Goal: Information Seeking & Learning: Learn about a topic

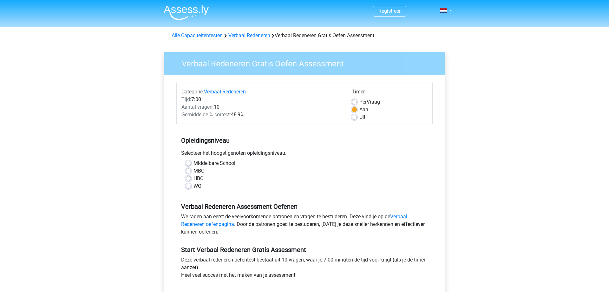
scroll to position [32, 0]
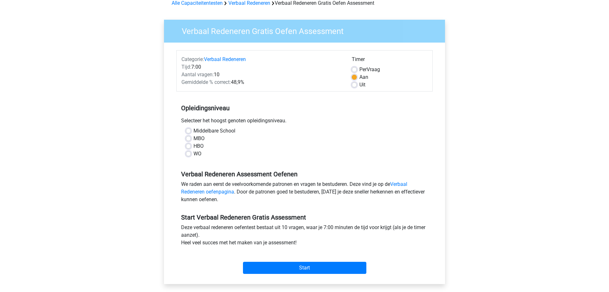
click at [198, 138] on label "MBO" at bounding box center [199, 139] width 11 height 8
click at [191, 138] on input "MBO" at bounding box center [188, 138] width 5 height 6
radio input "true"
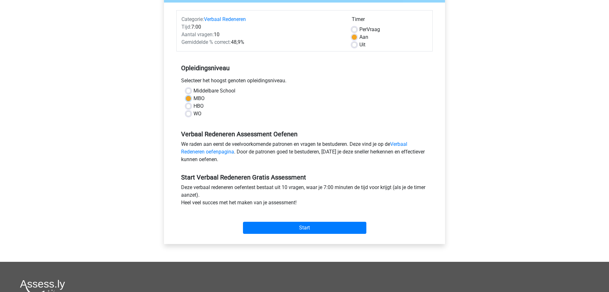
scroll to position [97, 0]
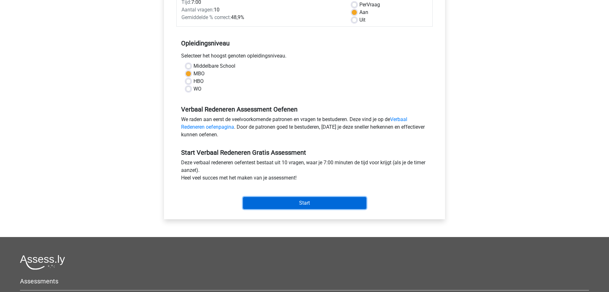
click at [280, 204] on input "Start" at bounding box center [304, 203] width 123 height 12
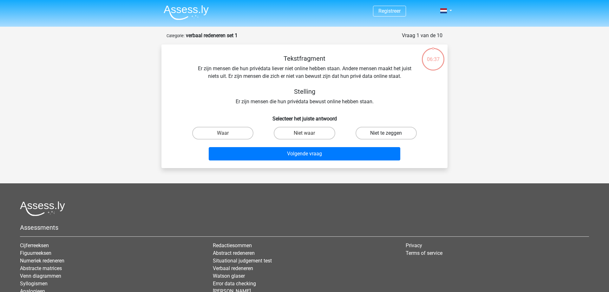
click at [377, 132] on label "Niet te zeggen" at bounding box center [386, 133] width 61 height 13
click at [386, 133] on input "Niet te zeggen" at bounding box center [388, 135] width 4 height 4
radio input "true"
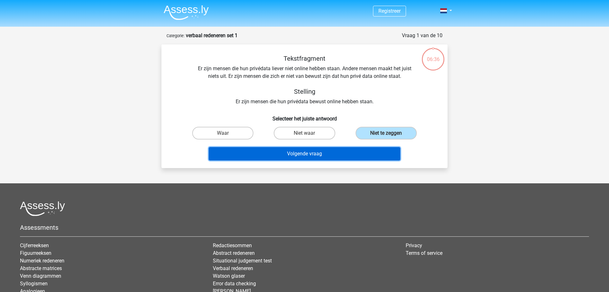
click at [352, 153] on button "Volgende vraag" at bounding box center [305, 153] width 192 height 13
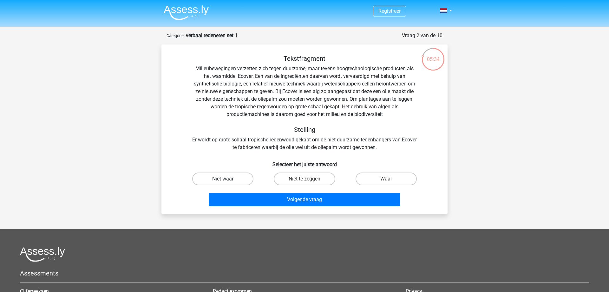
click at [238, 178] on label "Niet waar" at bounding box center [222, 178] width 61 height 13
click at [227, 179] on input "Niet waar" at bounding box center [225, 181] width 4 height 4
radio input "true"
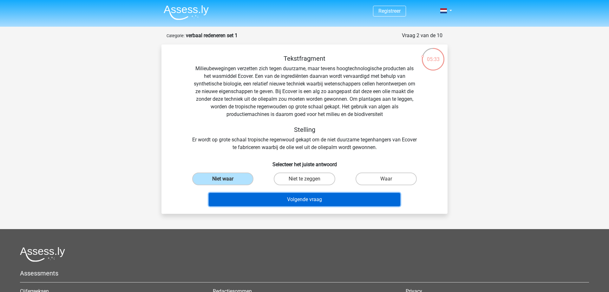
click at [287, 197] on button "Volgende vraag" at bounding box center [305, 199] width 192 height 13
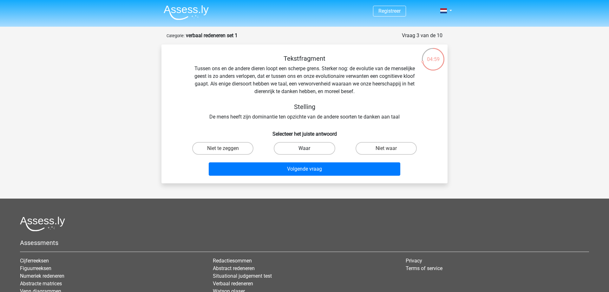
click at [302, 146] on label "Waar" at bounding box center [304, 148] width 61 height 13
click at [305, 148] on input "Waar" at bounding box center [307, 150] width 4 height 4
radio input "true"
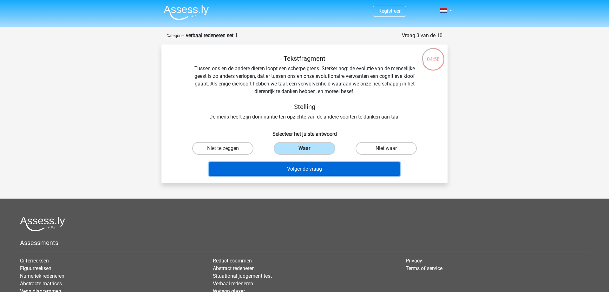
click at [301, 166] on button "Volgende vraag" at bounding box center [305, 168] width 192 height 13
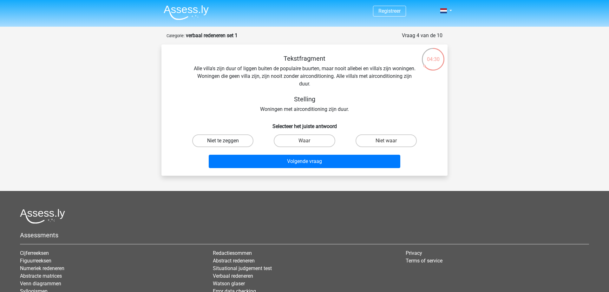
click at [232, 140] on label "Niet te zeggen" at bounding box center [222, 140] width 61 height 13
click at [227, 141] on input "Niet te zeggen" at bounding box center [225, 143] width 4 height 4
radio input "true"
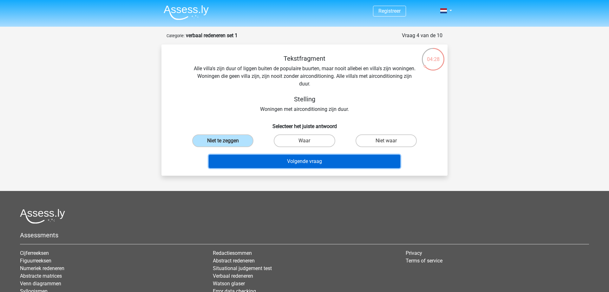
click at [277, 161] on button "Volgende vraag" at bounding box center [305, 161] width 192 height 13
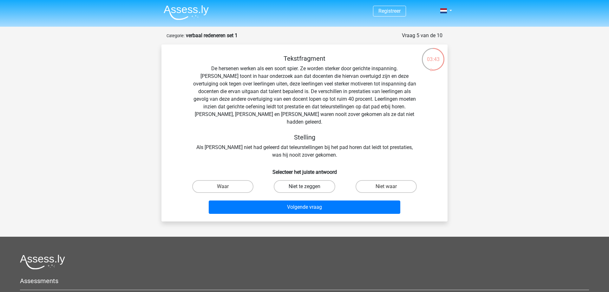
click at [313, 181] on label "Niet te zeggen" at bounding box center [304, 186] width 61 height 13
click at [309, 186] on input "Niet te zeggen" at bounding box center [307, 188] width 4 height 4
radio input "true"
click at [226, 180] on label "Waar" at bounding box center [222, 186] width 61 height 13
click at [226, 186] on input "Waar" at bounding box center [225, 188] width 4 height 4
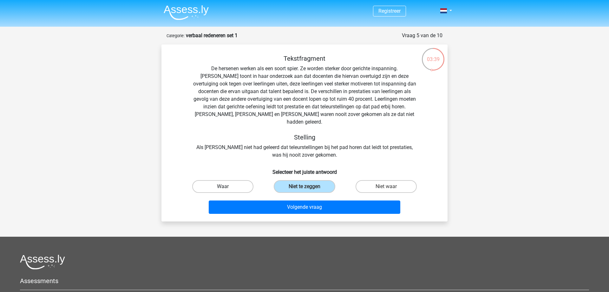
radio input "true"
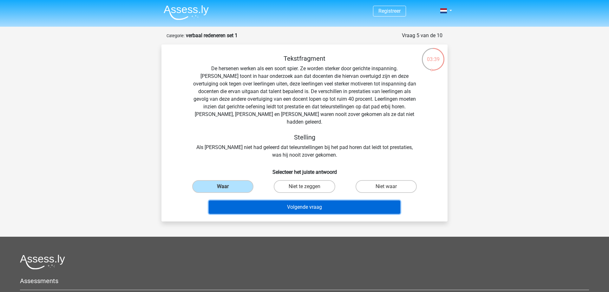
click at [262, 200] on button "Volgende vraag" at bounding box center [305, 206] width 192 height 13
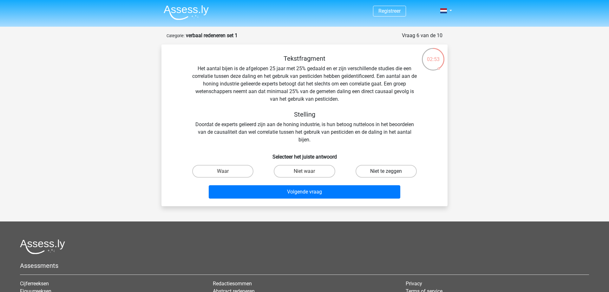
click at [362, 169] on label "Niet te zeggen" at bounding box center [386, 171] width 61 height 13
click at [386, 171] on input "Niet te zeggen" at bounding box center [388, 173] width 4 height 4
radio input "true"
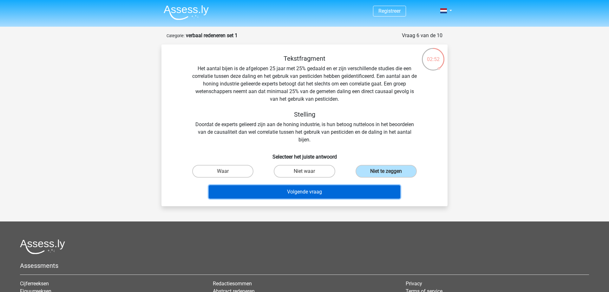
click at [349, 188] on button "Volgende vraag" at bounding box center [305, 191] width 192 height 13
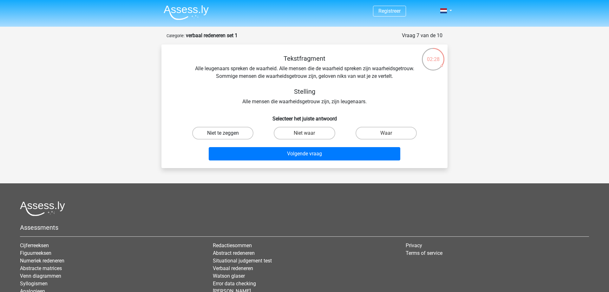
click at [243, 131] on label "Niet te zeggen" at bounding box center [222, 133] width 61 height 13
click at [227, 133] on input "Niet te zeggen" at bounding box center [225, 135] width 4 height 4
radio input "true"
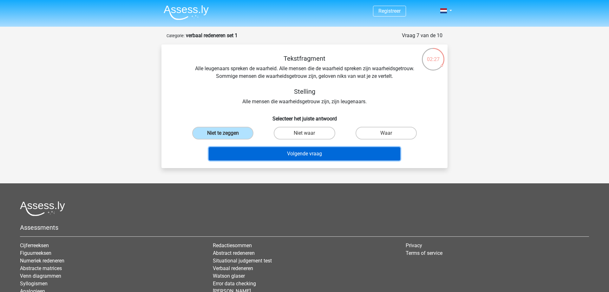
click at [292, 157] on button "Volgende vraag" at bounding box center [305, 153] width 192 height 13
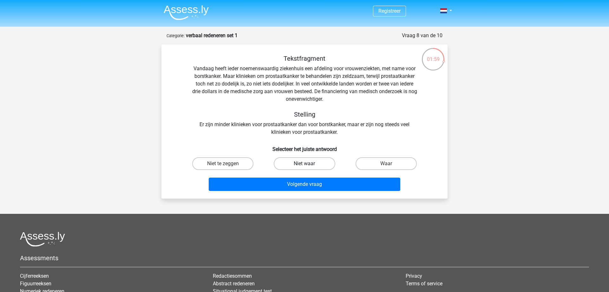
click at [310, 165] on label "Niet waar" at bounding box center [304, 163] width 61 height 13
click at [309, 165] on input "Niet waar" at bounding box center [307, 165] width 4 height 4
radio input "true"
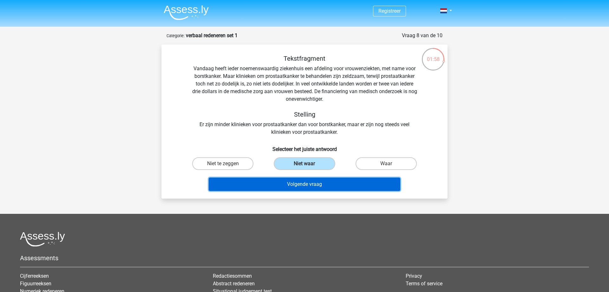
click at [310, 182] on button "Volgende vraag" at bounding box center [305, 183] width 192 height 13
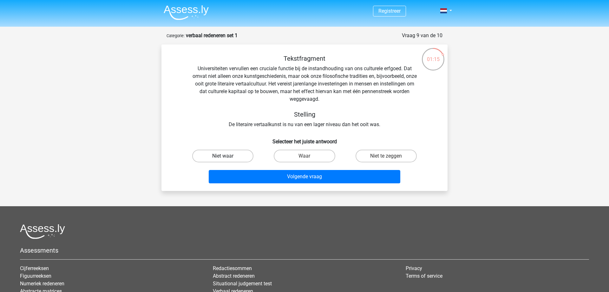
click at [229, 158] on label "Niet waar" at bounding box center [222, 155] width 61 height 13
click at [227, 158] on input "Niet waar" at bounding box center [225, 158] width 4 height 4
radio input "true"
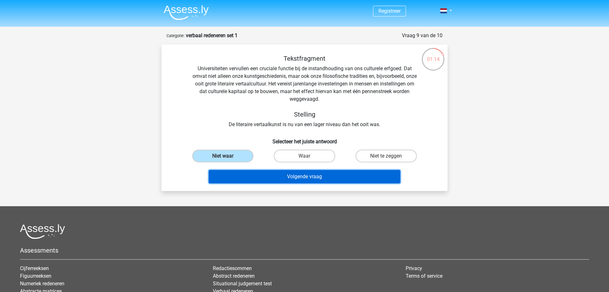
click at [287, 178] on button "Volgende vraag" at bounding box center [305, 176] width 192 height 13
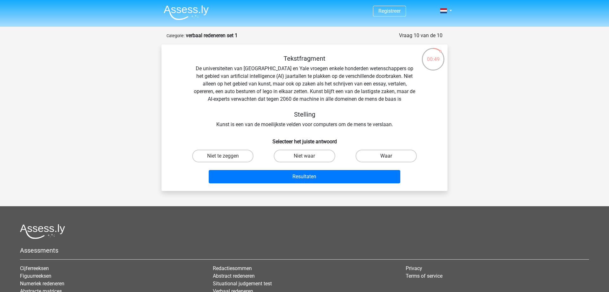
click at [372, 157] on label "Waar" at bounding box center [386, 155] width 61 height 13
click at [386, 157] on input "Waar" at bounding box center [388, 158] width 4 height 4
radio input "true"
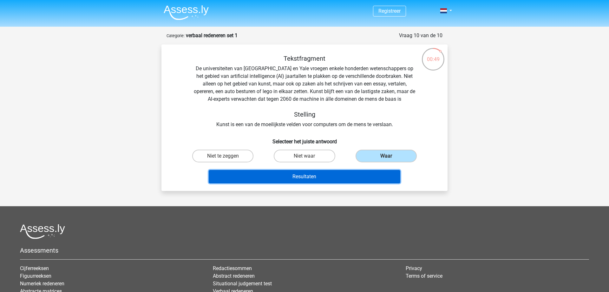
click at [352, 175] on button "Resultaten" at bounding box center [305, 176] width 192 height 13
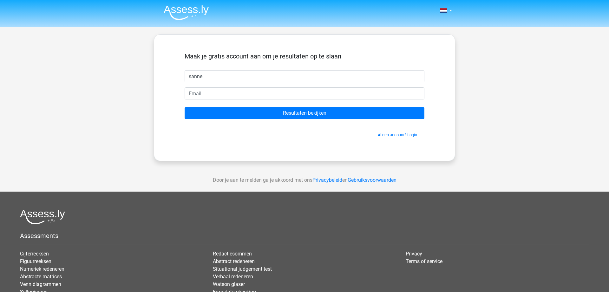
type input "sanne"
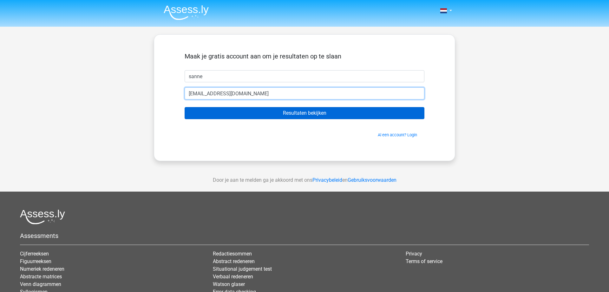
type input "[EMAIL_ADDRESS][DOMAIN_NAME]"
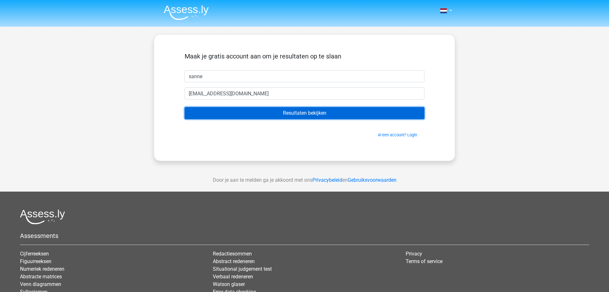
click at [210, 112] on input "Resultaten bekijken" at bounding box center [305, 113] width 240 height 12
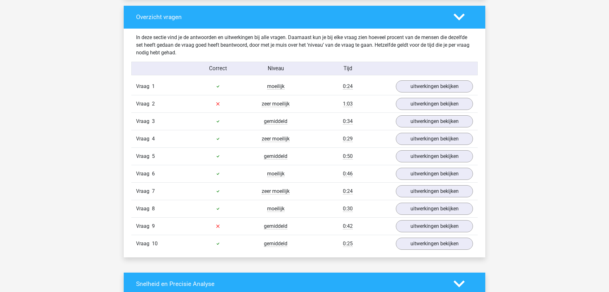
scroll to position [486, 0]
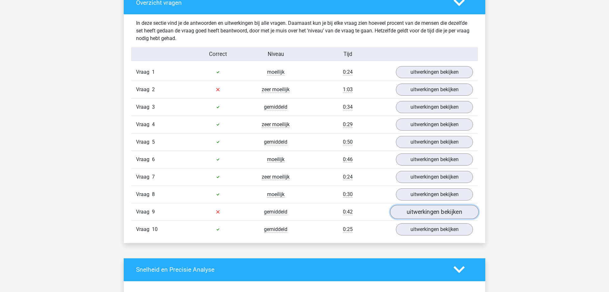
click at [417, 209] on link "uitwerkingen bekijken" at bounding box center [434, 212] width 89 height 14
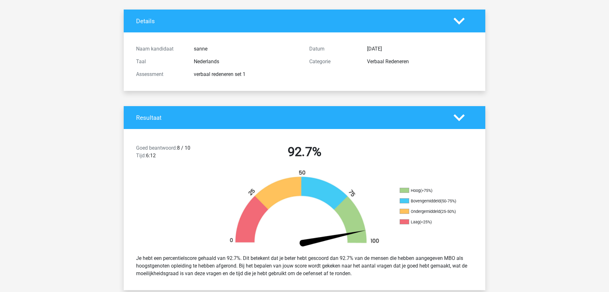
scroll to position [0, 0]
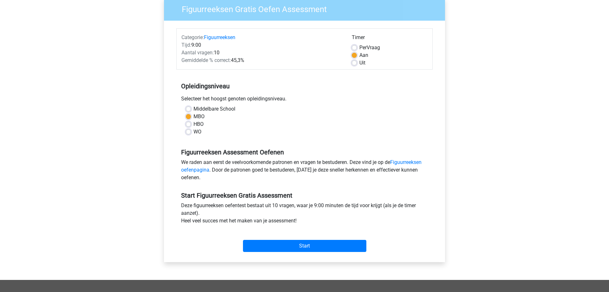
scroll to position [65, 0]
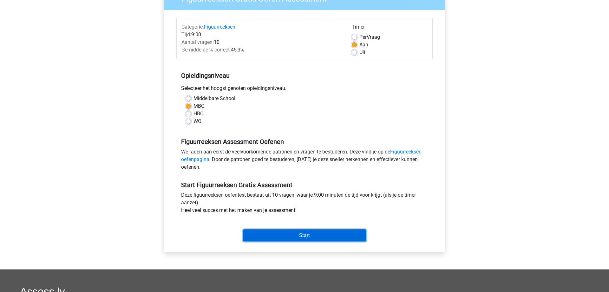
click at [305, 237] on input "Start" at bounding box center [304, 235] width 123 height 12
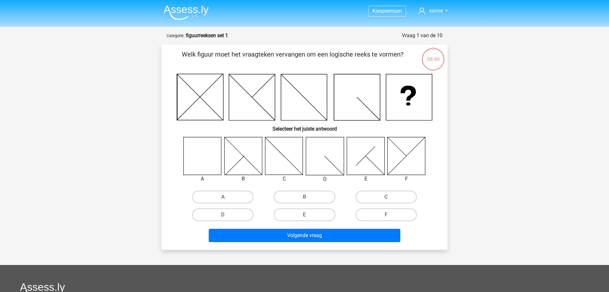
click at [196, 152] on icon at bounding box center [203, 156] width 38 height 38
click at [214, 195] on label "A" at bounding box center [222, 196] width 61 height 13
click at [223, 197] on input "A" at bounding box center [225, 199] width 4 height 4
radio input "true"
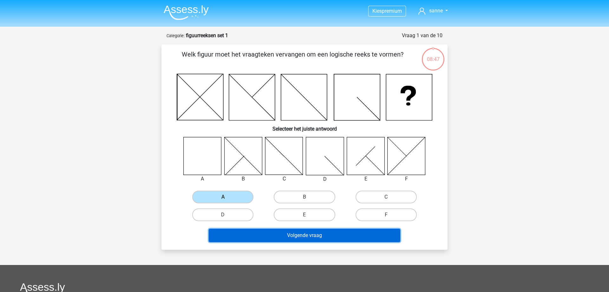
click at [295, 234] on button "Volgende vraag" at bounding box center [305, 235] width 192 height 13
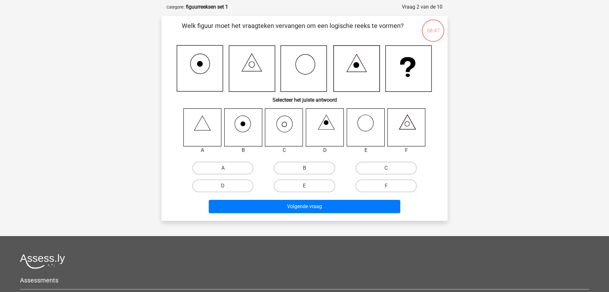
scroll to position [32, 0]
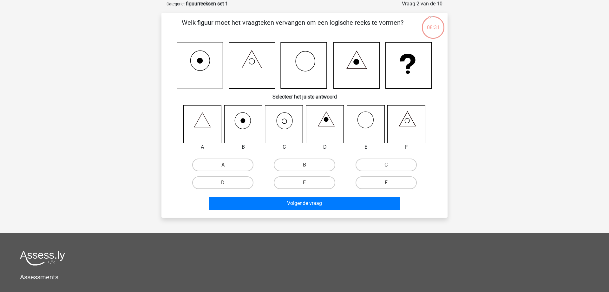
click at [382, 163] on label "C" at bounding box center [386, 164] width 61 height 13
click at [386, 165] on input "C" at bounding box center [388, 167] width 4 height 4
radio input "true"
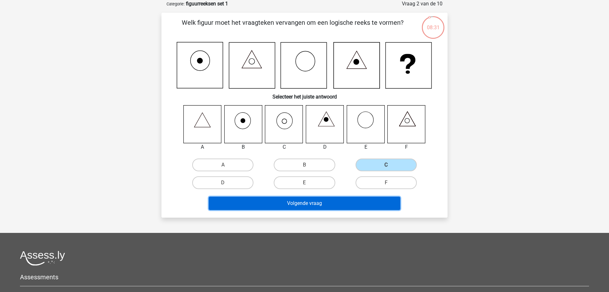
click at [356, 201] on button "Volgende vraag" at bounding box center [305, 202] width 192 height 13
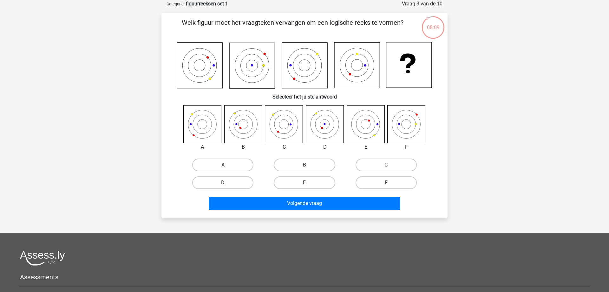
click at [293, 182] on label "E" at bounding box center [304, 182] width 61 height 13
click at [305, 182] on input "E" at bounding box center [307, 184] width 4 height 4
radio input "true"
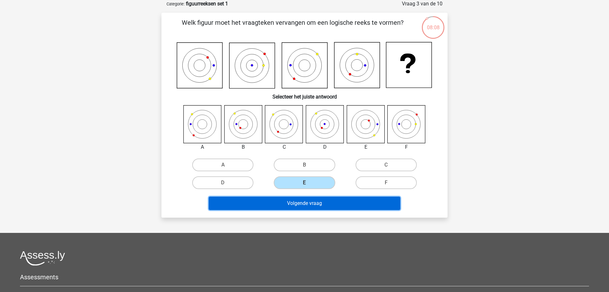
click at [305, 202] on button "Volgende vraag" at bounding box center [305, 202] width 192 height 13
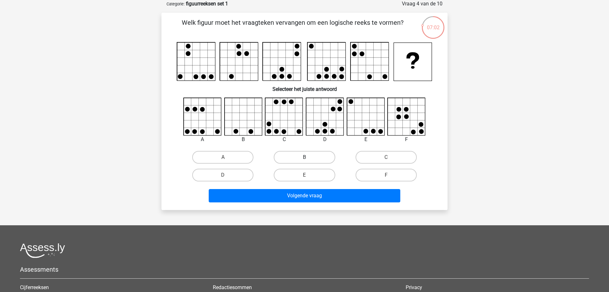
click at [301, 160] on label "B" at bounding box center [304, 157] width 61 height 13
click at [305, 160] on input "B" at bounding box center [307, 159] width 4 height 4
radio input "true"
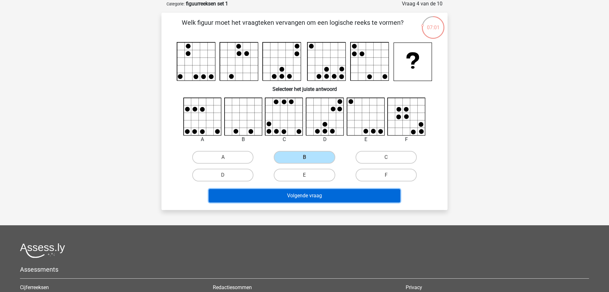
click at [310, 192] on button "Volgende vraag" at bounding box center [305, 195] width 192 height 13
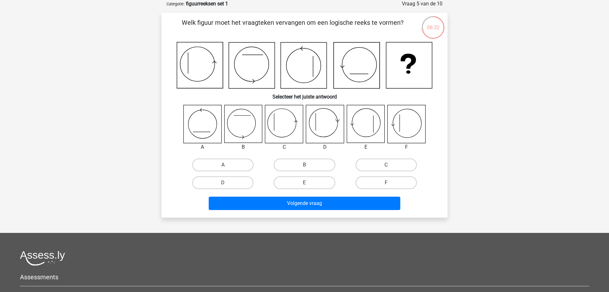
click at [279, 128] on icon at bounding box center [284, 124] width 38 height 38
click at [380, 168] on label "C" at bounding box center [386, 164] width 61 height 13
click at [386, 168] on input "C" at bounding box center [388, 167] width 4 height 4
radio input "true"
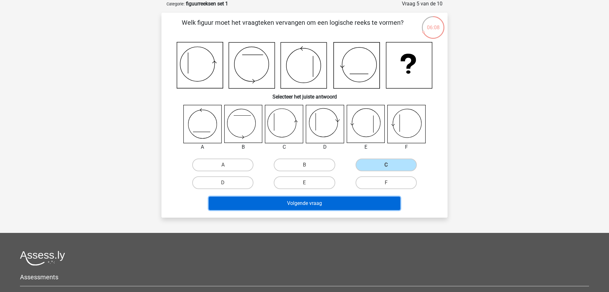
click at [343, 208] on button "Volgende vraag" at bounding box center [305, 202] width 192 height 13
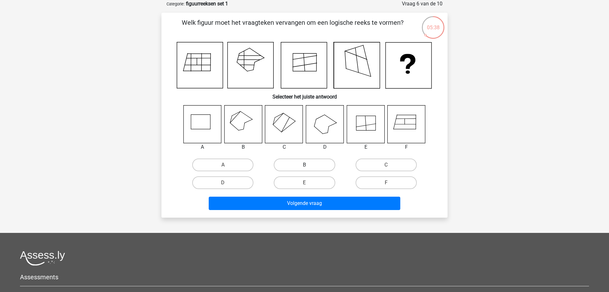
click at [292, 162] on label "B" at bounding box center [304, 164] width 61 height 13
click at [305, 165] on input "B" at bounding box center [307, 167] width 4 height 4
radio input "true"
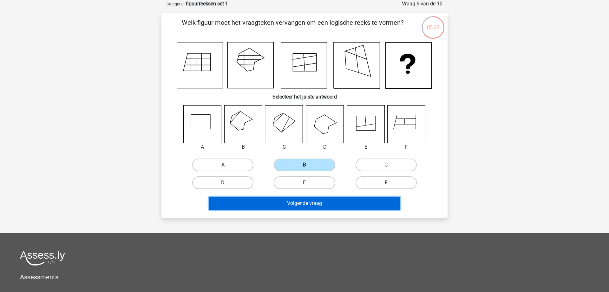
click at [314, 209] on button "Volgende vraag" at bounding box center [305, 202] width 192 height 13
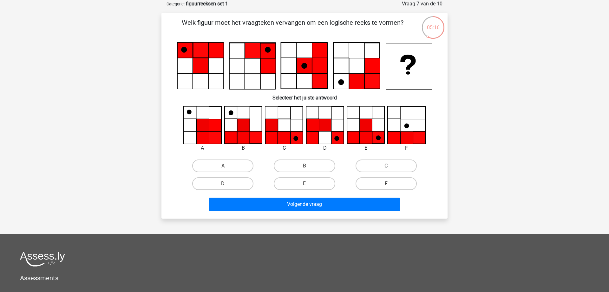
click at [369, 164] on label "C" at bounding box center [386, 165] width 61 height 13
click at [386, 166] on input "C" at bounding box center [388, 168] width 4 height 4
radio input "true"
click at [307, 177] on label "E" at bounding box center [304, 183] width 61 height 13
click at [307, 183] on input "E" at bounding box center [307, 185] width 4 height 4
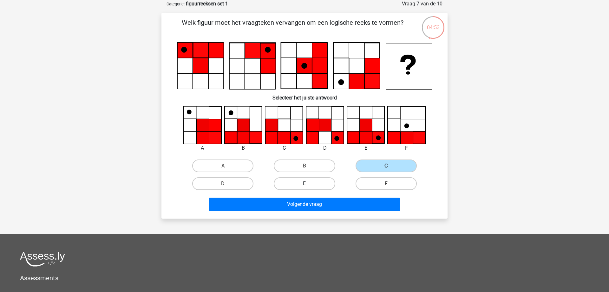
radio input "true"
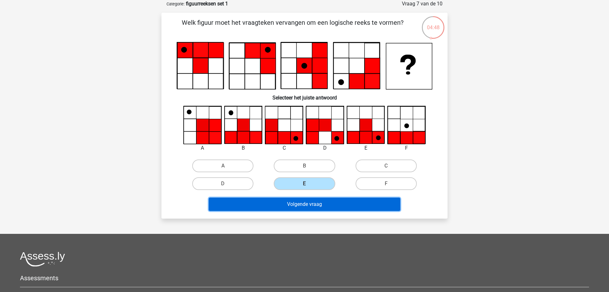
click at [308, 206] on button "Volgende vraag" at bounding box center [305, 203] width 192 height 13
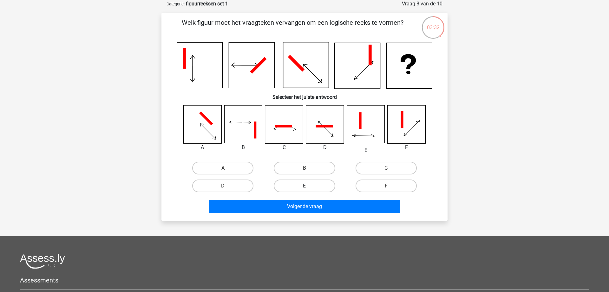
click at [313, 182] on label "E" at bounding box center [304, 185] width 61 height 13
click at [309, 186] on input "E" at bounding box center [307, 188] width 4 height 4
radio input "true"
click at [375, 166] on label "C" at bounding box center [386, 168] width 61 height 13
click at [386, 168] on input "C" at bounding box center [388, 170] width 4 height 4
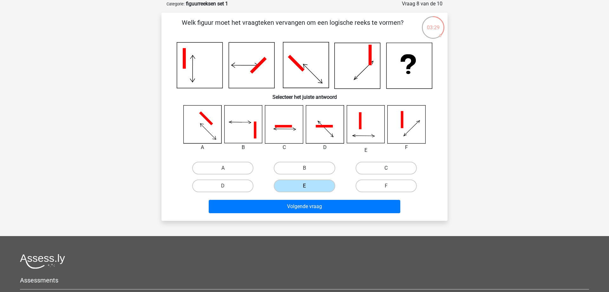
radio input "true"
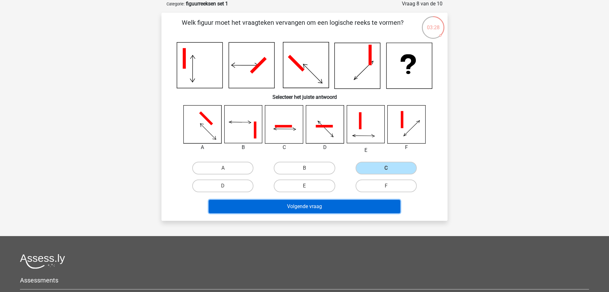
click at [356, 204] on button "Volgende vraag" at bounding box center [305, 206] width 192 height 13
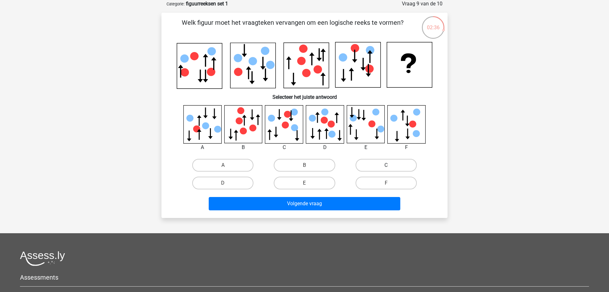
drag, startPoint x: 372, startPoint y: 160, endPoint x: 362, endPoint y: 187, distance: 28.0
click at [372, 160] on label "C" at bounding box center [386, 165] width 61 height 13
click at [386, 165] on input "C" at bounding box center [388, 167] width 4 height 4
radio input "true"
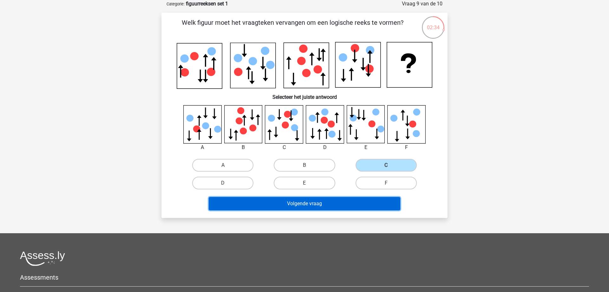
click at [343, 202] on button "Volgende vraag" at bounding box center [305, 203] width 192 height 13
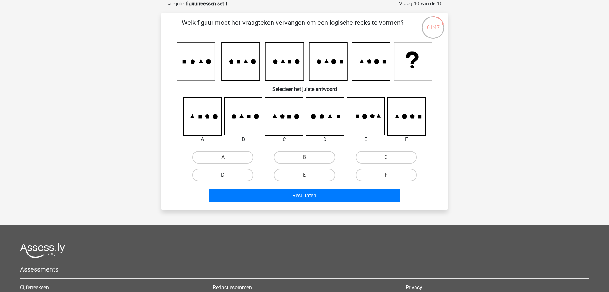
click at [237, 172] on label "D" at bounding box center [222, 175] width 61 height 13
click at [227, 175] on input "D" at bounding box center [225, 177] width 4 height 4
radio input "true"
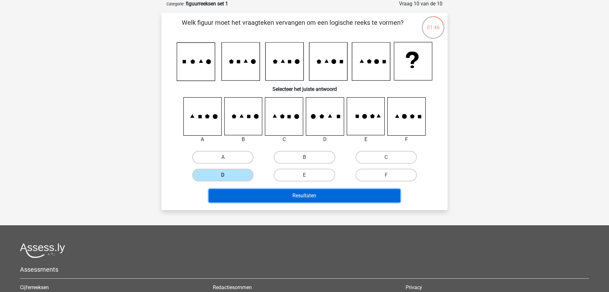
click at [294, 192] on button "Resultaten" at bounding box center [305, 195] width 192 height 13
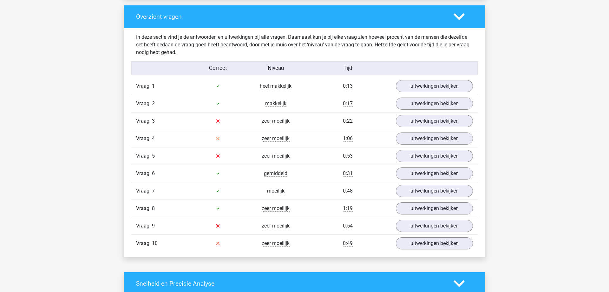
scroll to position [486, 0]
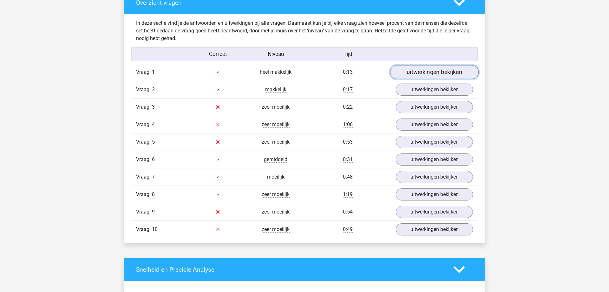
click at [427, 74] on link "uitwerkingen bekijken" at bounding box center [434, 72] width 89 height 14
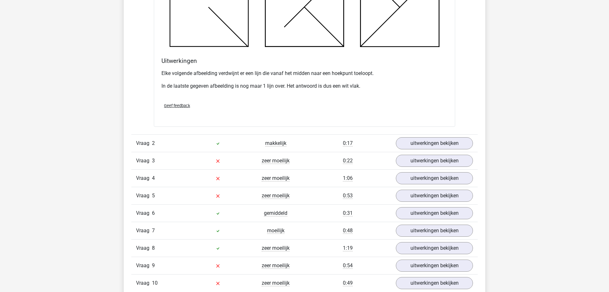
scroll to position [809, 0]
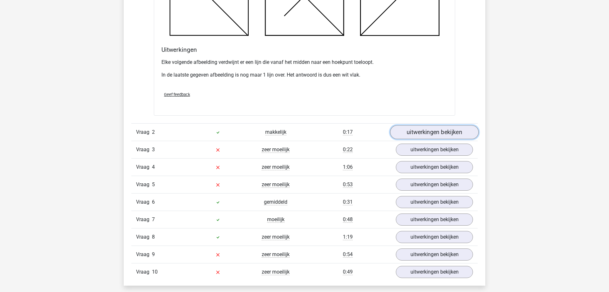
click at [414, 129] on link "uitwerkingen bekijken" at bounding box center [434, 132] width 89 height 14
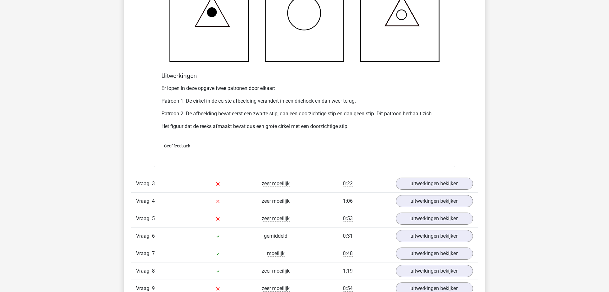
scroll to position [1230, 0]
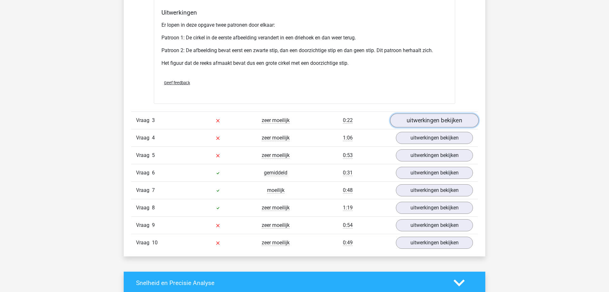
click at [428, 121] on link "uitwerkingen bekijken" at bounding box center [434, 120] width 89 height 14
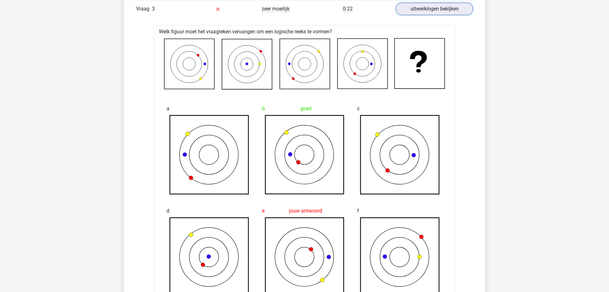
scroll to position [1327, 0]
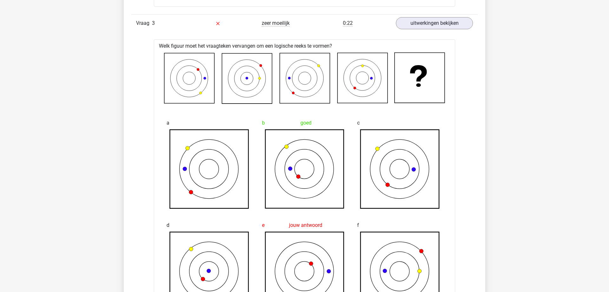
click at [522, 171] on div "Kies premium sanne sannevw97@live.nl" at bounding box center [304, 15] width 609 height 2684
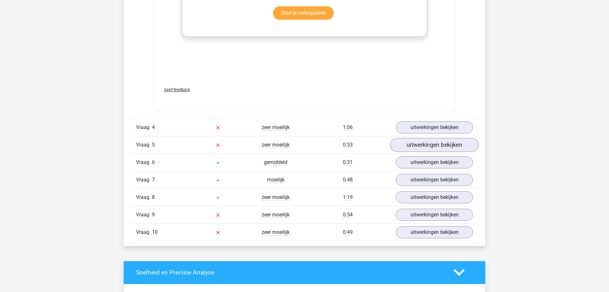
scroll to position [1781, 0]
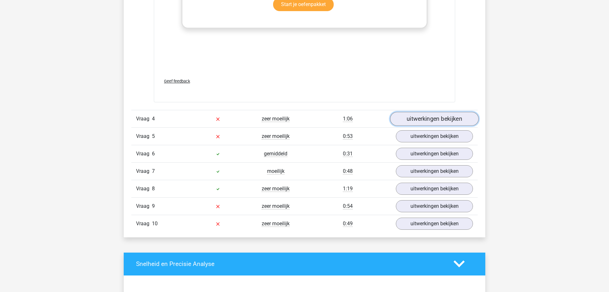
click at [428, 116] on link "uitwerkingen bekijken" at bounding box center [434, 119] width 89 height 14
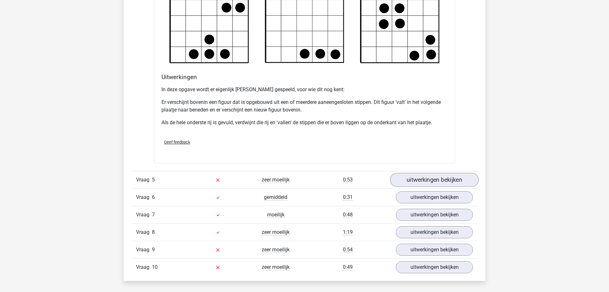
scroll to position [2169, 0]
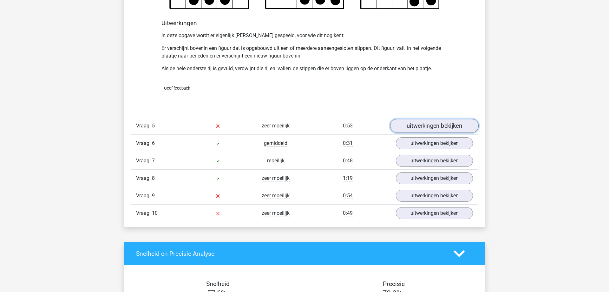
click at [432, 126] on link "uitwerkingen bekijken" at bounding box center [434, 126] width 89 height 14
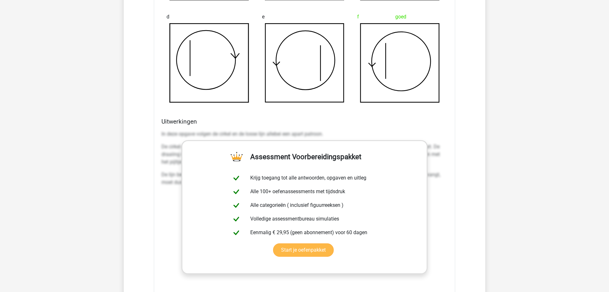
scroll to position [2493, 0]
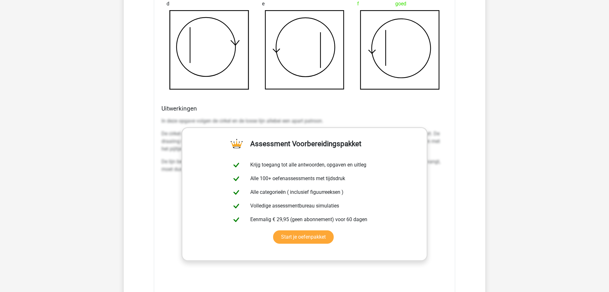
click at [221, 114] on div "Uitwerkingen In deze opgave volgen de cirkel en de losse lijn allebei een apart…" at bounding box center [304, 205] width 291 height 200
drag, startPoint x: 202, startPoint y: 123, endPoint x: 299, endPoint y: 127, distance: 97.5
click at [299, 127] on div "In deze opgave volgen de cirkel en de losse lijn allebei een apart patroon. De …" at bounding box center [305, 148] width 286 height 66
click at [156, 119] on div "Welk figuur moet het vraagteken vervangen om een logische reeks te vormen? a b …" at bounding box center [305, 76] width 302 height 516
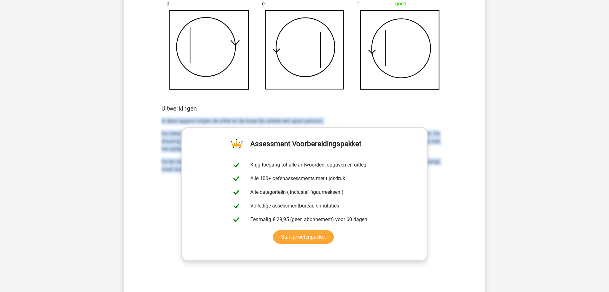
drag, startPoint x: 160, startPoint y: 120, endPoint x: 442, endPoint y: 178, distance: 287.8
click at [442, 178] on div "Uitwerkingen In deze opgave volgen de cirkel en de losse lijn allebei een apart…" at bounding box center [304, 205] width 291 height 200
copy div "In deze opgave volgen de cirkel en de losse lijn allebei een apart patroon. De …"
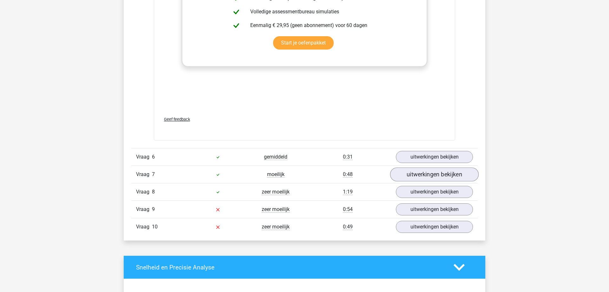
scroll to position [2687, 0]
click at [433, 151] on link "uitwerkingen bekijken" at bounding box center [434, 156] width 89 height 14
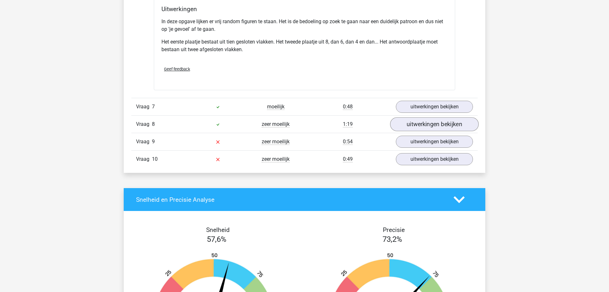
scroll to position [3140, 0]
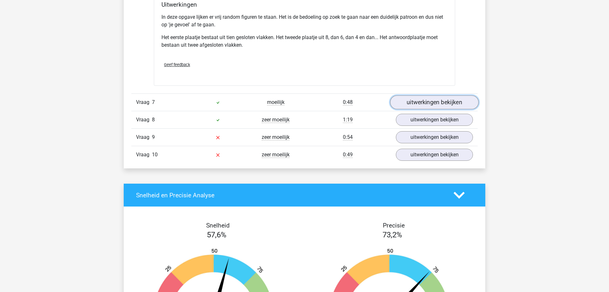
click at [424, 103] on link "uitwerkingen bekijken" at bounding box center [434, 103] width 89 height 14
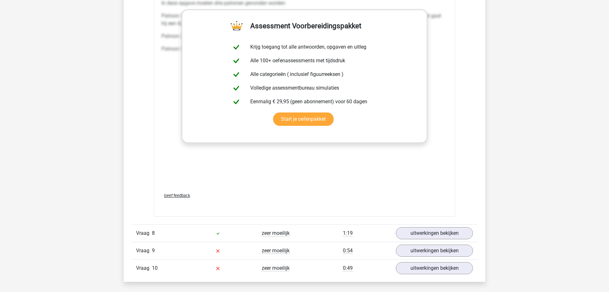
scroll to position [3593, 0]
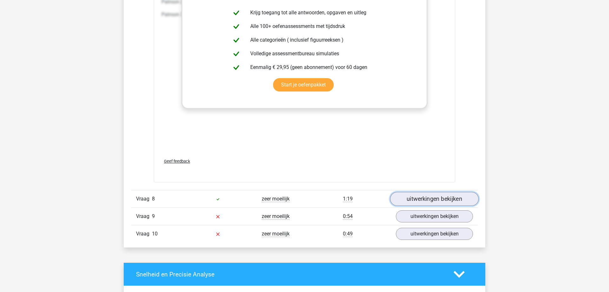
click at [429, 200] on link "uitwerkingen bekijken" at bounding box center [434, 199] width 89 height 14
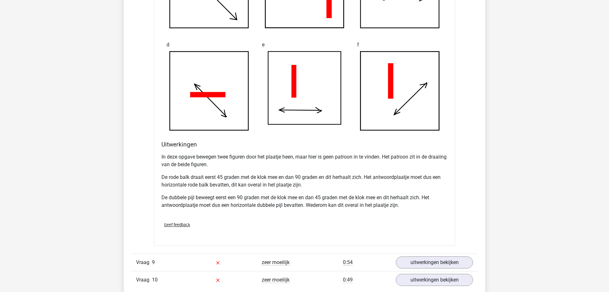
scroll to position [4014, 0]
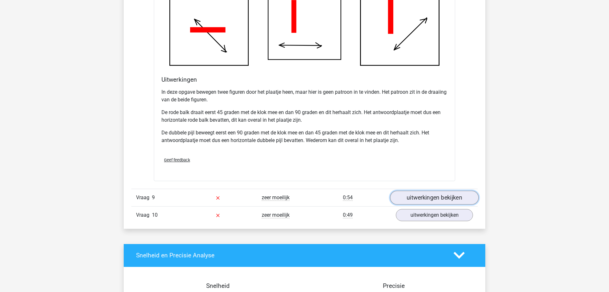
click at [426, 194] on link "uitwerkingen bekijken" at bounding box center [434, 197] width 89 height 14
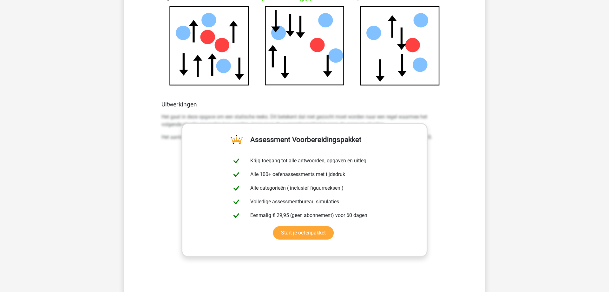
scroll to position [4403, 0]
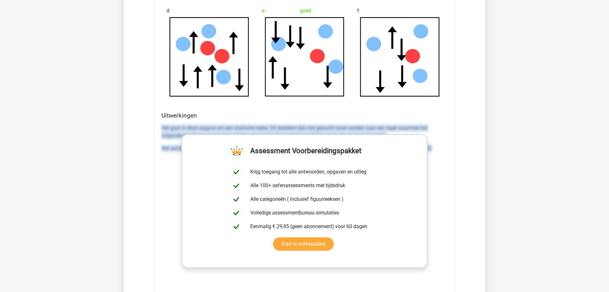
drag, startPoint x: 159, startPoint y: 124, endPoint x: 462, endPoint y: 182, distance: 308.5
copy div "Het gaat in deze opgave om een statische reeks. Dit betekent dat niet gezocht m…"
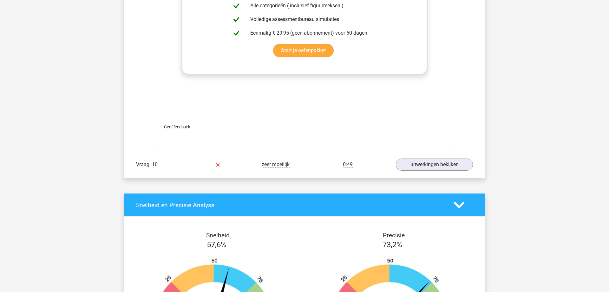
scroll to position [4597, 0]
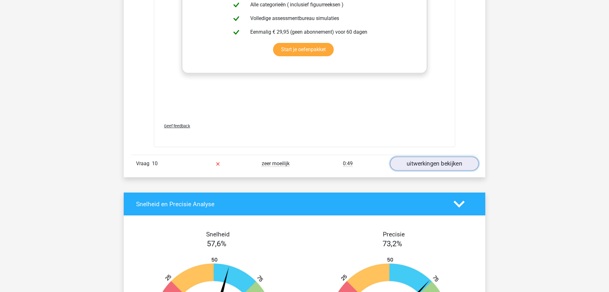
click at [426, 163] on link "uitwerkingen bekijken" at bounding box center [434, 163] width 89 height 14
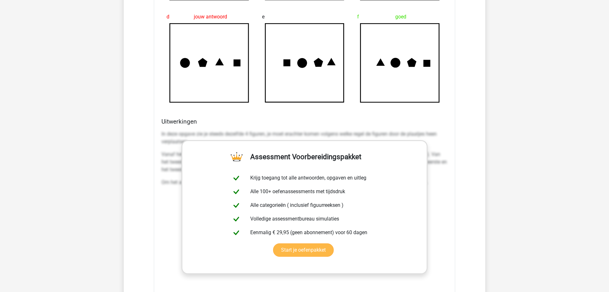
scroll to position [4986, 0]
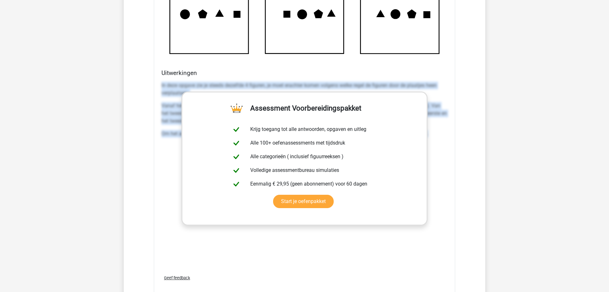
drag, startPoint x: 161, startPoint y: 85, endPoint x: 453, endPoint y: 158, distance: 301.3
click at [453, 158] on div "Welk figuur moet het vraagteken vervangen om een logische reeks te vormen? a b …" at bounding box center [305, 45] width 302 height 508
copy div "In deze opgave zie je steeds dezelfde 4 figuren, je moet erachter komen volgens…"
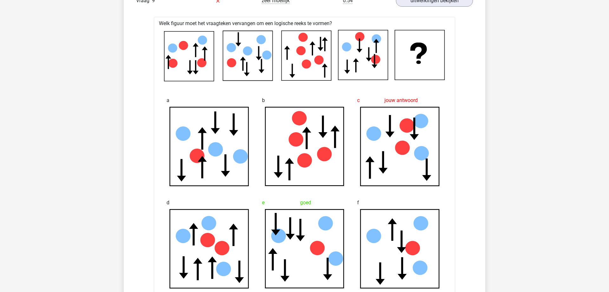
scroll to position [4209, 0]
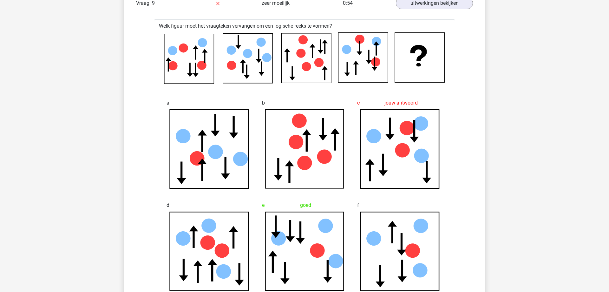
drag, startPoint x: 605, startPoint y: 100, endPoint x: 604, endPoint y: 76, distance: 24.1
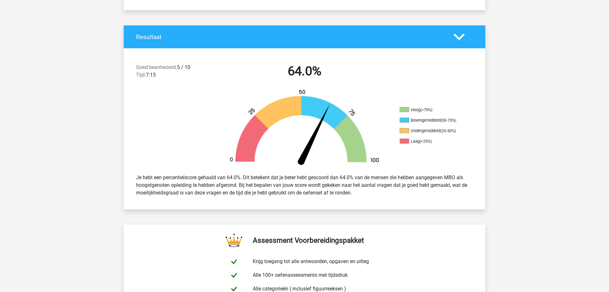
scroll to position [0, 0]
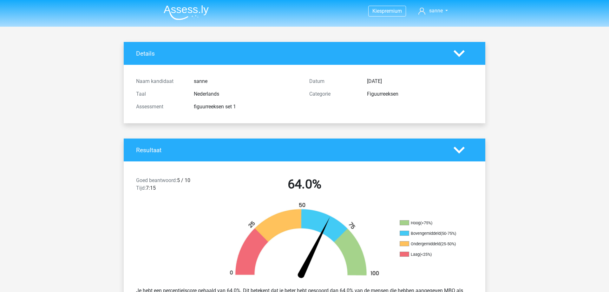
click at [201, 8] on img at bounding box center [186, 12] width 45 height 15
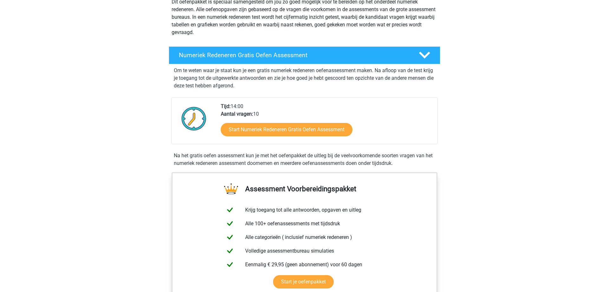
scroll to position [97, 0]
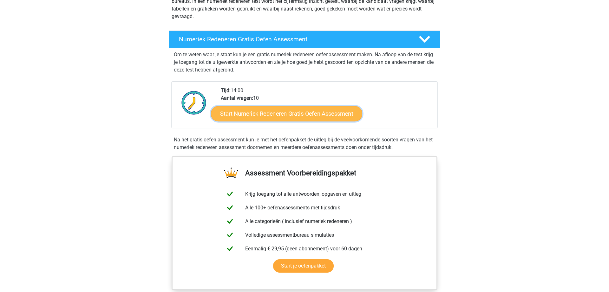
click at [278, 115] on link "Start Numeriek Redeneren Gratis Oefen Assessment" at bounding box center [286, 113] width 151 height 15
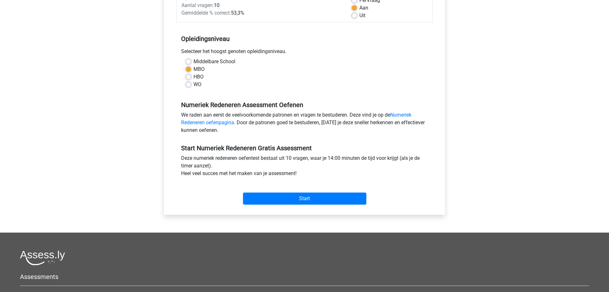
scroll to position [129, 0]
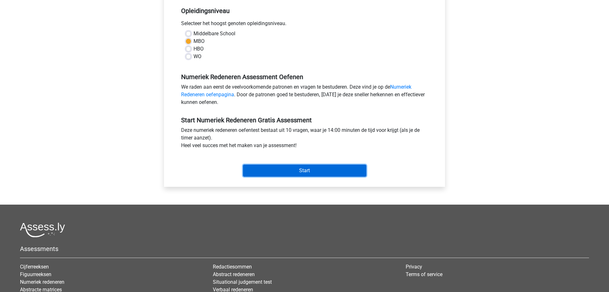
click at [304, 168] on input "Start" at bounding box center [304, 170] width 123 height 12
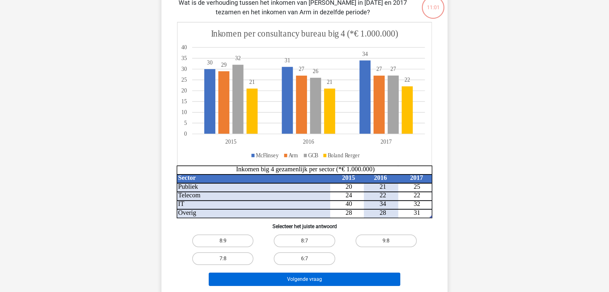
scroll to position [65, 0]
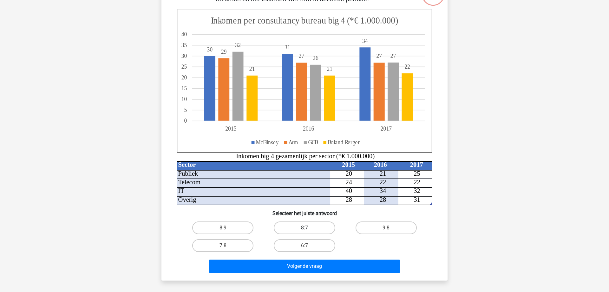
click at [318, 228] on label "8:7" at bounding box center [304, 227] width 61 height 13
click at [309, 228] on input "8:7" at bounding box center [307, 230] width 4 height 4
radio input "true"
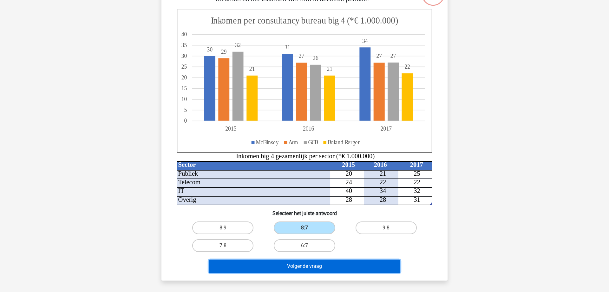
click at [316, 269] on button "Volgende vraag" at bounding box center [305, 265] width 192 height 13
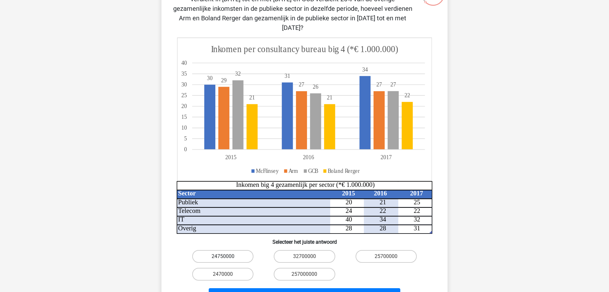
click at [234, 250] on label "24750000" at bounding box center [222, 256] width 61 height 13
click at [227, 256] on input "24750000" at bounding box center [225, 258] width 4 height 4
radio input "true"
click at [265, 288] on button "Volgende vraag" at bounding box center [305, 294] width 192 height 13
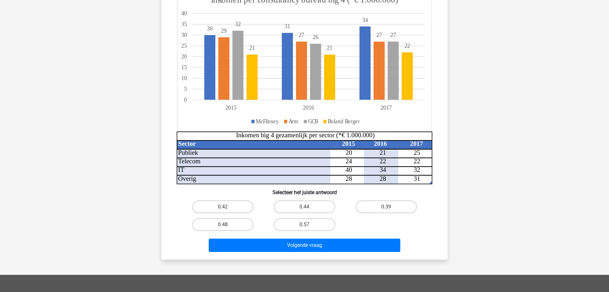
scroll to position [96, 0]
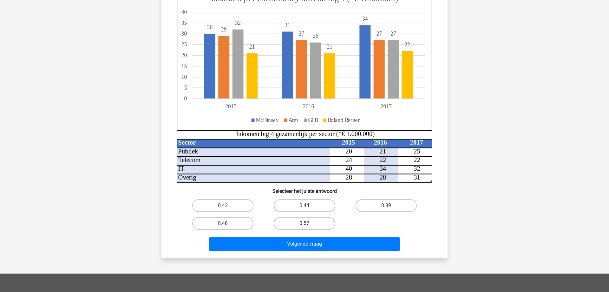
click at [301, 220] on label "0.57" at bounding box center [304, 223] width 61 height 13
click at [305, 223] on input "0.57" at bounding box center [307, 225] width 4 height 4
radio input "true"
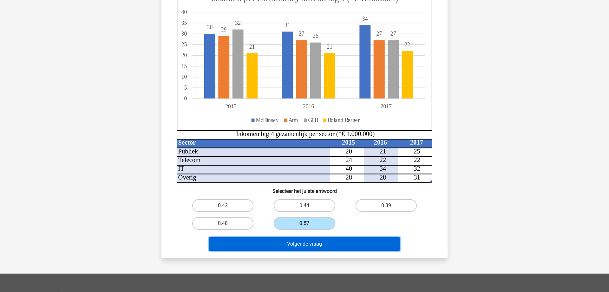
click at [308, 246] on button "Volgende vraag" at bounding box center [305, 243] width 192 height 13
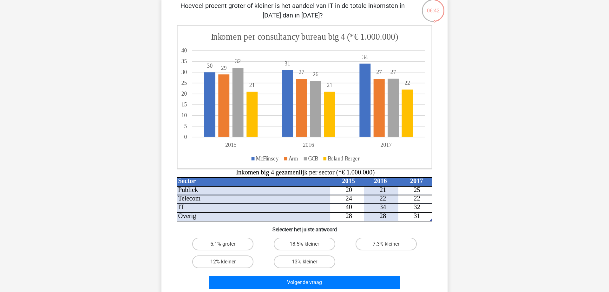
scroll to position [65, 0]
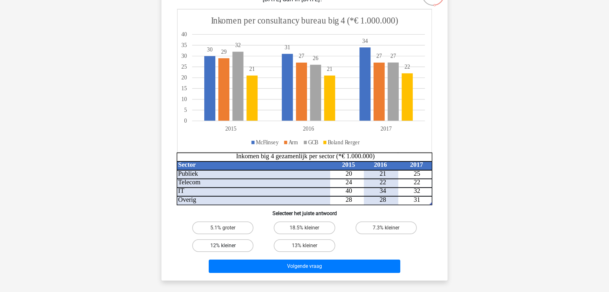
click at [214, 243] on label "12% kleiner" at bounding box center [222, 245] width 61 height 13
click at [223, 245] on input "12% kleiner" at bounding box center [225, 247] width 4 height 4
radio input "true"
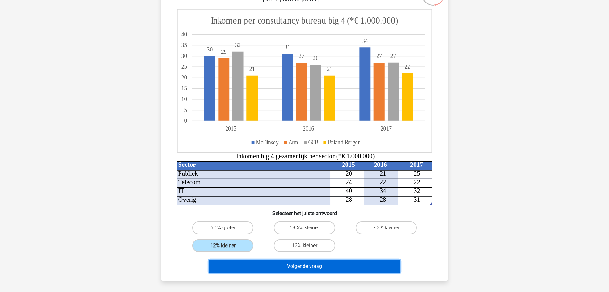
click at [273, 262] on button "Volgende vraag" at bounding box center [305, 265] width 192 height 13
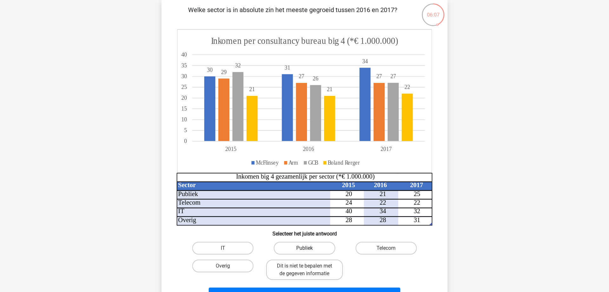
scroll to position [32, 0]
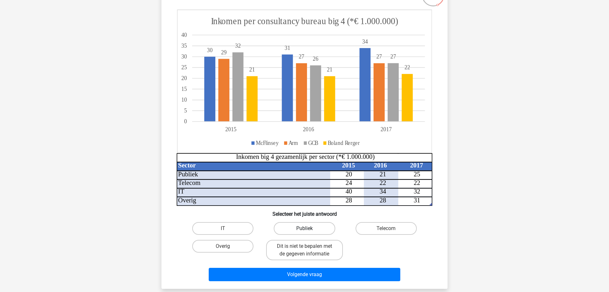
click at [310, 229] on label "Publiek" at bounding box center [304, 228] width 61 height 13
click at [309, 229] on input "Publiek" at bounding box center [307, 230] width 4 height 4
radio input "true"
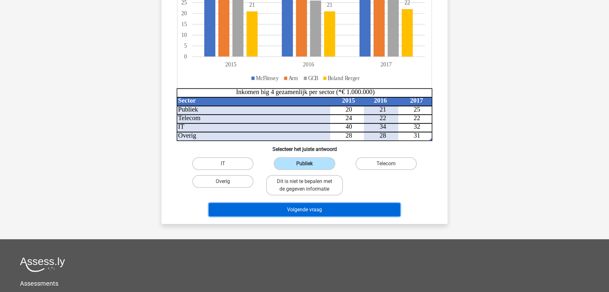
click at [316, 215] on button "Volgende vraag" at bounding box center [305, 209] width 192 height 13
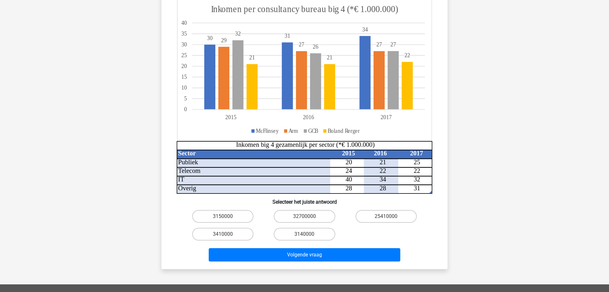
scroll to position [96, 0]
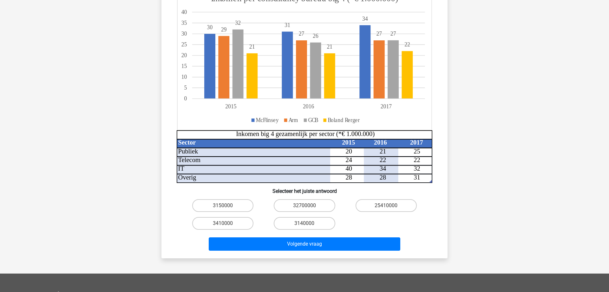
click at [385, 204] on label "25410000" at bounding box center [386, 205] width 61 height 13
click at [386, 205] on input "25410000" at bounding box center [388, 207] width 4 height 4
radio input "true"
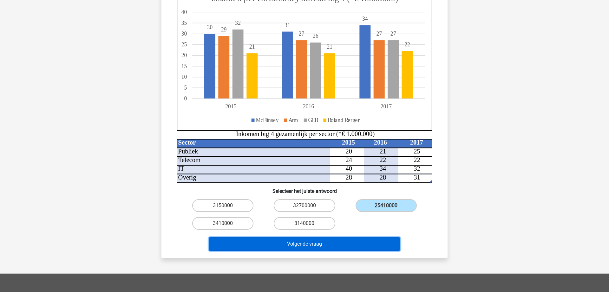
click at [347, 249] on button "Volgende vraag" at bounding box center [305, 243] width 192 height 13
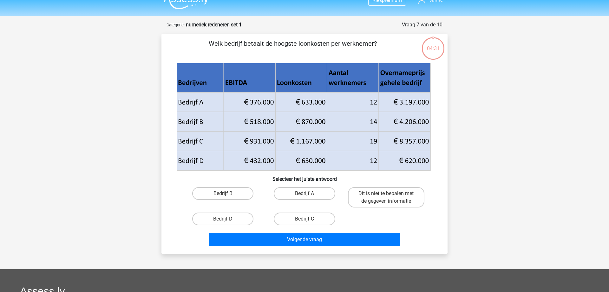
scroll to position [0, 0]
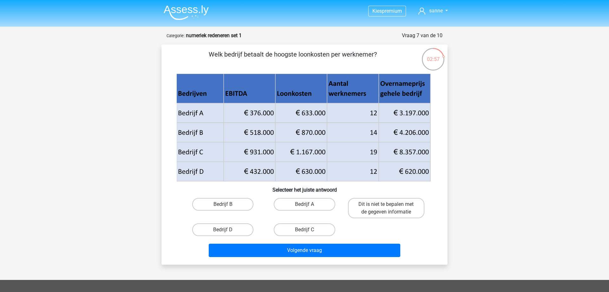
click at [224, 197] on div "Bedrijf B" at bounding box center [223, 207] width 82 height 25
click at [225, 203] on label "Bedrijf B" at bounding box center [222, 204] width 61 height 13
click at [225, 204] on input "Bedrijf B" at bounding box center [225, 206] width 4 height 4
radio input "true"
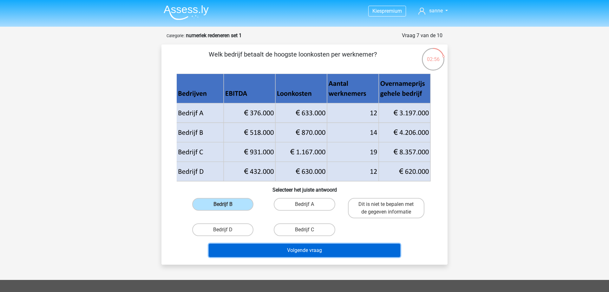
click at [275, 244] on button "Volgende vraag" at bounding box center [305, 249] width 192 height 13
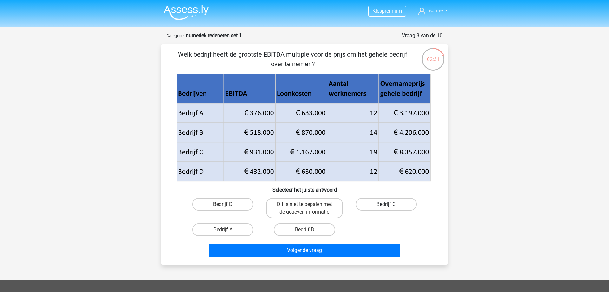
click at [376, 203] on label "Bedrijf C" at bounding box center [386, 204] width 61 height 13
click at [386, 204] on input "Bedrijf C" at bounding box center [388, 206] width 4 height 4
radio input "true"
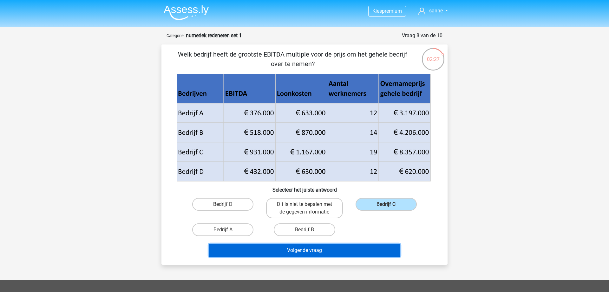
click at [335, 256] on button "Volgende vraag" at bounding box center [305, 249] width 192 height 13
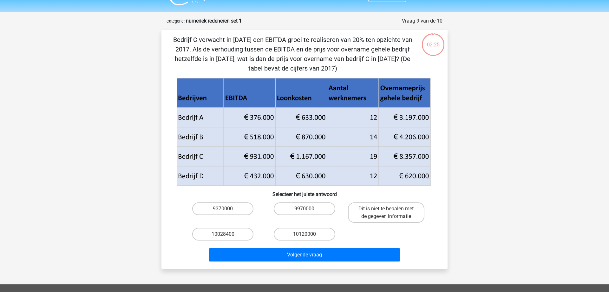
scroll to position [21, 0]
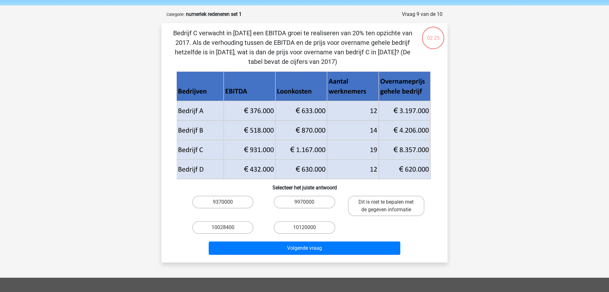
click at [338, 254] on button "Volgende vraag" at bounding box center [305, 247] width 192 height 13
click at [514, 115] on div "Kies premium sanne sannevw97@live.nl" at bounding box center [304, 212] width 609 height 466
click at [401, 207] on label "Dit is niet te bepalen met de gegeven informatie" at bounding box center [386, 206] width 76 height 20
click at [390, 206] on input "Dit is niet te bepalen met de gegeven informatie" at bounding box center [388, 204] width 4 height 4
radio input "true"
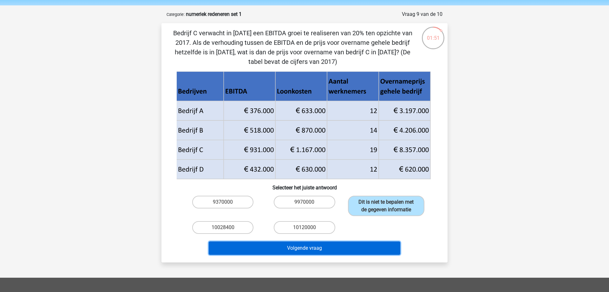
click at [313, 252] on button "Volgende vraag" at bounding box center [305, 247] width 192 height 13
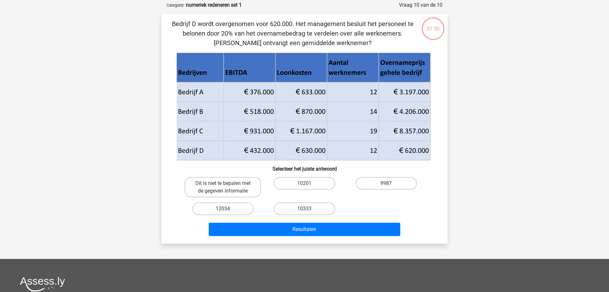
scroll to position [32, 0]
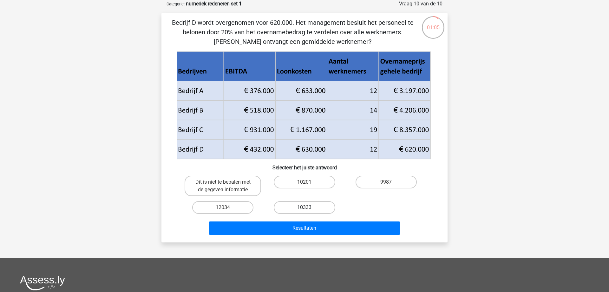
click at [311, 207] on label "10333" at bounding box center [304, 207] width 61 height 13
click at [309, 207] on input "10333" at bounding box center [307, 209] width 4 height 4
radio input "true"
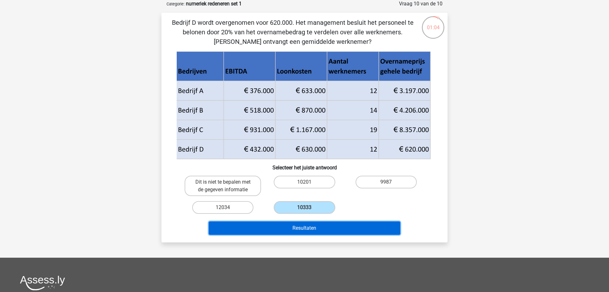
click at [315, 233] on button "Resultaten" at bounding box center [305, 227] width 192 height 13
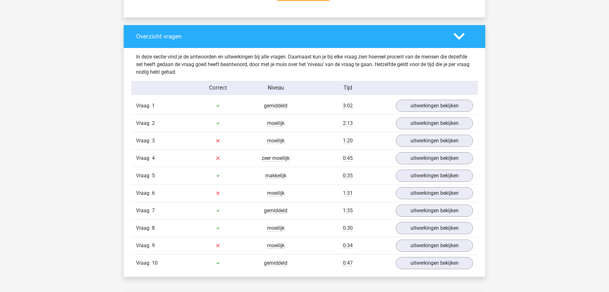
scroll to position [453, 0]
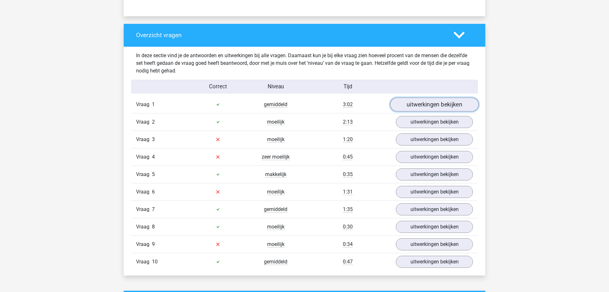
click at [421, 105] on link "uitwerkingen bekijken" at bounding box center [434, 104] width 89 height 14
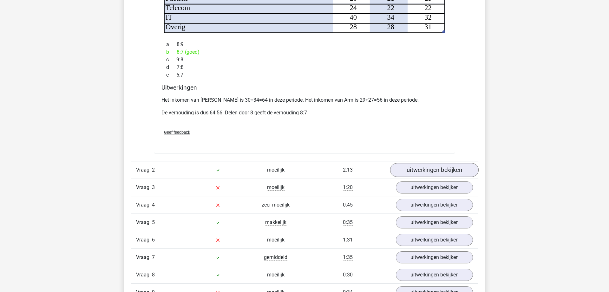
scroll to position [809, 0]
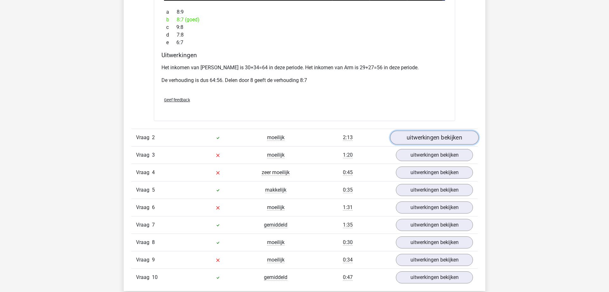
click at [423, 130] on link "uitwerkingen bekijken" at bounding box center [434, 137] width 89 height 14
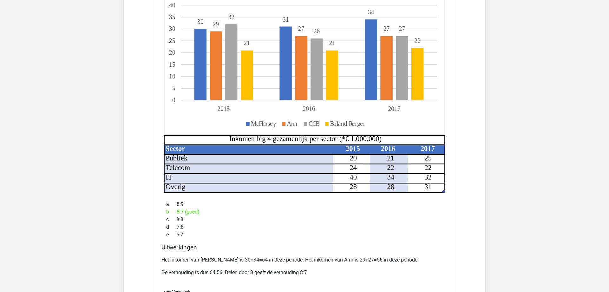
scroll to position [680, 0]
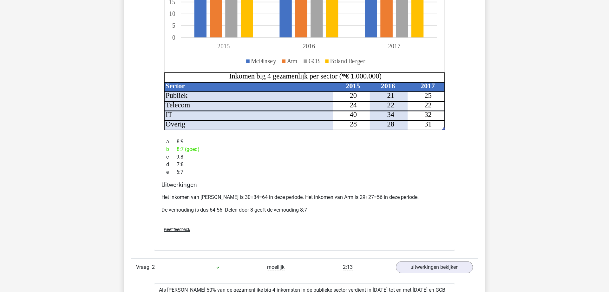
drag, startPoint x: 176, startPoint y: 156, endPoint x: 192, endPoint y: 157, distance: 16.9
click at [192, 161] on div "d 7:8" at bounding box center [305, 165] width 286 height 8
click at [280, 138] on div "a 8:9" at bounding box center [305, 142] width 286 height 8
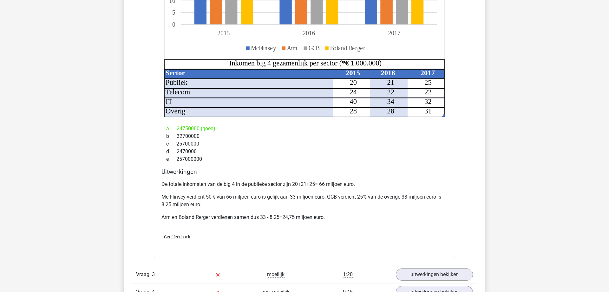
scroll to position [1101, 0]
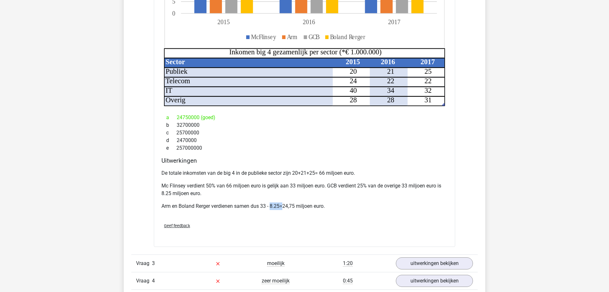
drag, startPoint x: 272, startPoint y: 199, endPoint x: 284, endPoint y: 199, distance: 12.1
click at [284, 202] on p "Arm en Boland Rerger verdienen samen dus 33 - 8.25=24,75 miljoen euro." at bounding box center [305, 206] width 286 height 8
click at [276, 221] on div "Geef feedback" at bounding box center [304, 225] width 291 height 16
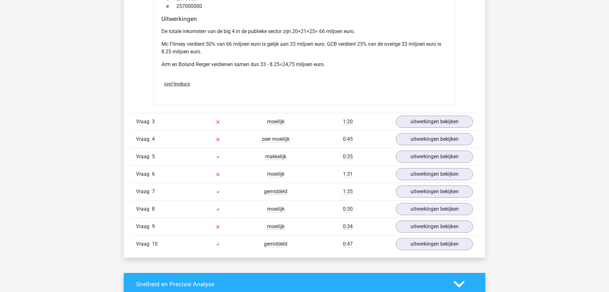
scroll to position [1263, 0]
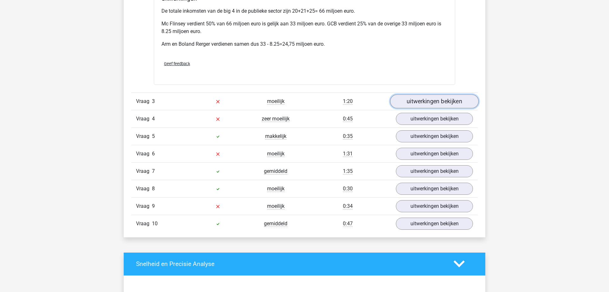
click at [429, 94] on link "uitwerkingen bekijken" at bounding box center [434, 101] width 89 height 14
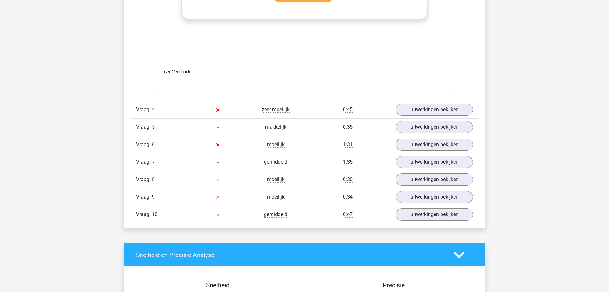
scroll to position [1813, 0]
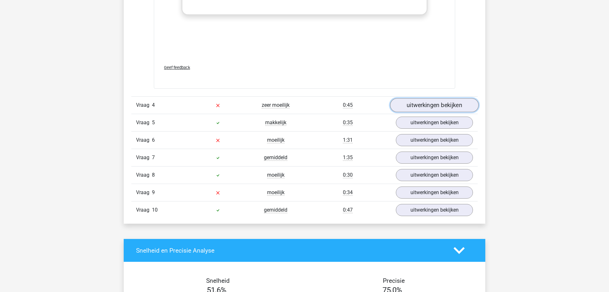
click at [403, 98] on link "uitwerkingen bekijken" at bounding box center [434, 105] width 89 height 14
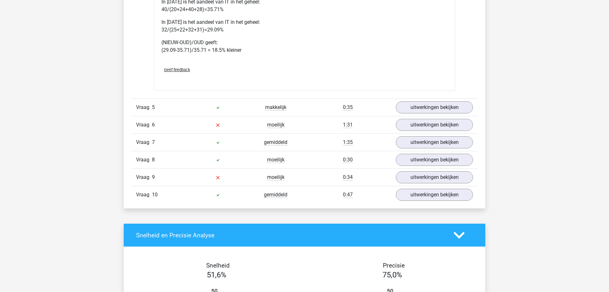
scroll to position [2234, 0]
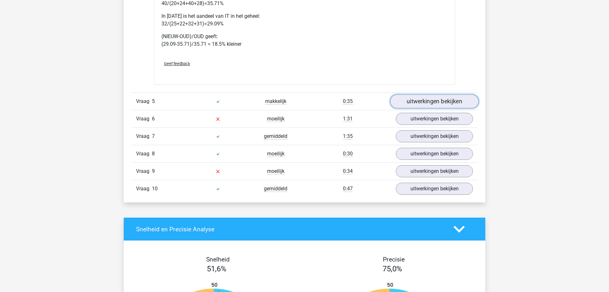
click at [419, 94] on link "uitwerkingen bekijken" at bounding box center [434, 101] width 89 height 14
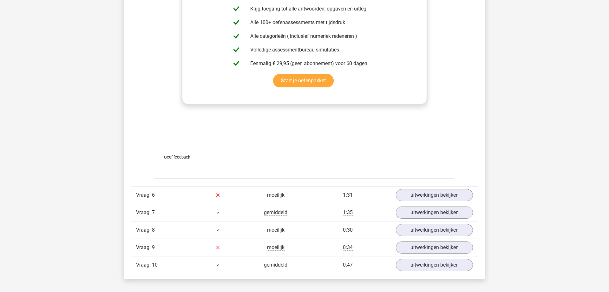
scroll to position [2752, 0]
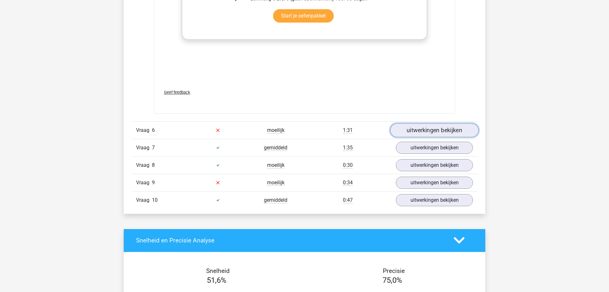
click at [453, 123] on link "uitwerkingen bekijken" at bounding box center [434, 130] width 89 height 14
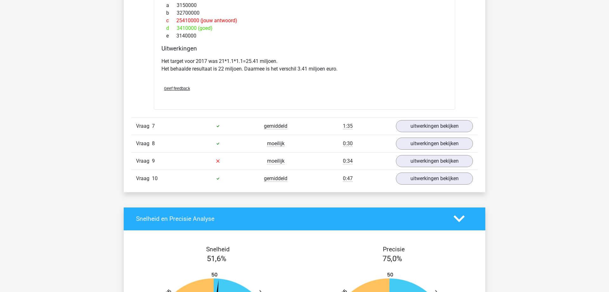
scroll to position [3140, 0]
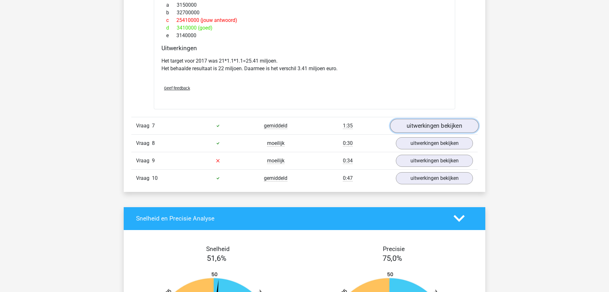
click at [412, 119] on link "uitwerkingen bekijken" at bounding box center [434, 126] width 89 height 14
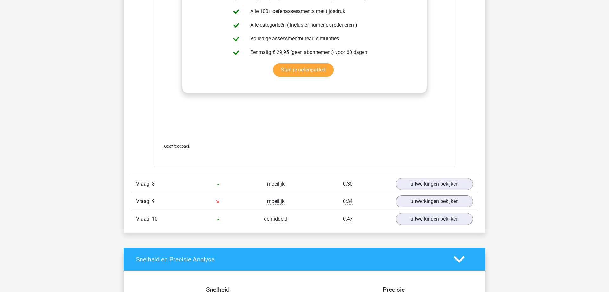
scroll to position [3561, 0]
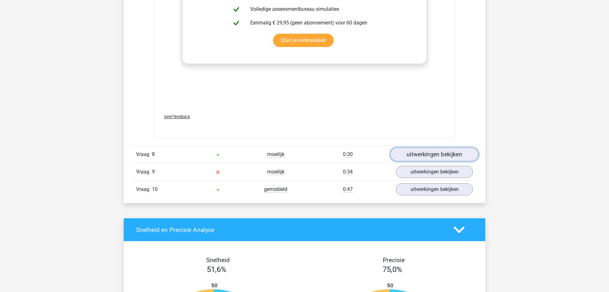
click at [413, 147] on link "uitwerkingen bekijken" at bounding box center [434, 154] width 89 height 14
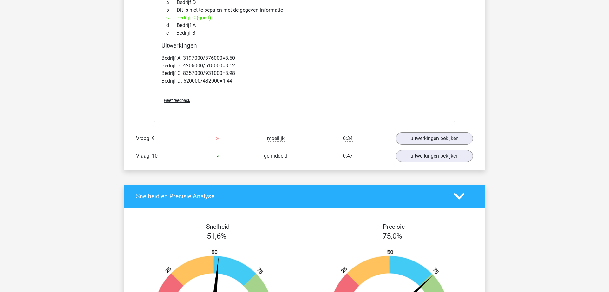
scroll to position [3885, 0]
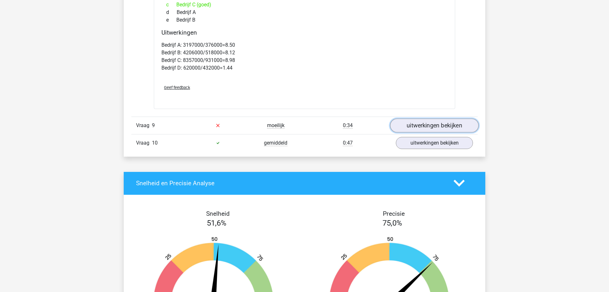
click at [415, 118] on link "uitwerkingen bekijken" at bounding box center [434, 125] width 89 height 14
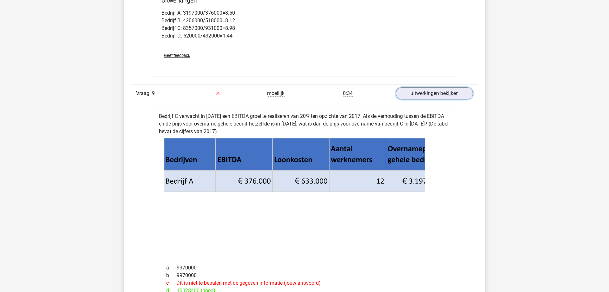
scroll to position [3917, 0]
click at [233, 198] on icon at bounding box center [304, 196] width 281 height 118
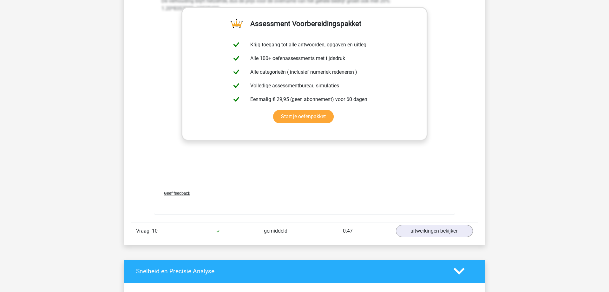
scroll to position [4306, 0]
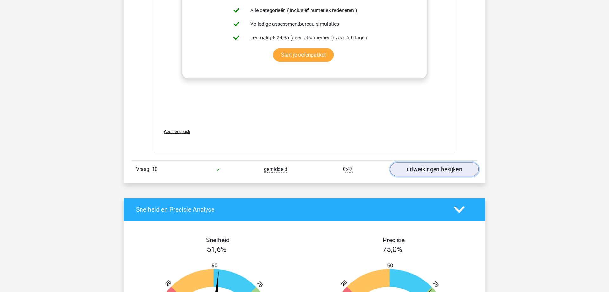
click at [424, 162] on link "uitwerkingen bekijken" at bounding box center [434, 169] width 89 height 14
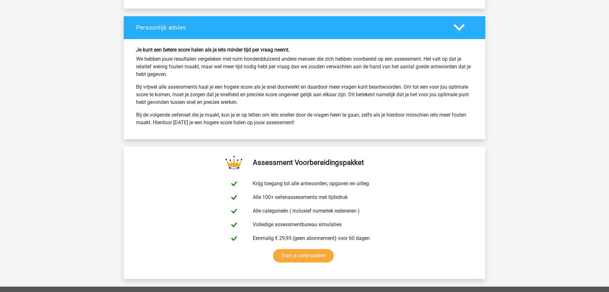
scroll to position [5115, 0]
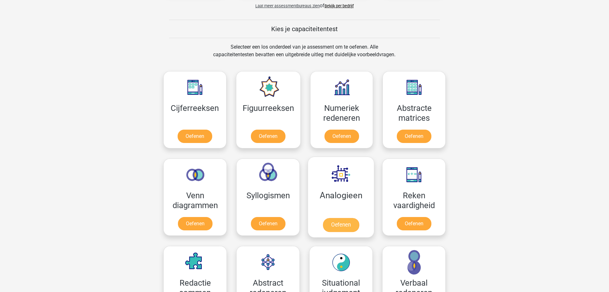
scroll to position [259, 0]
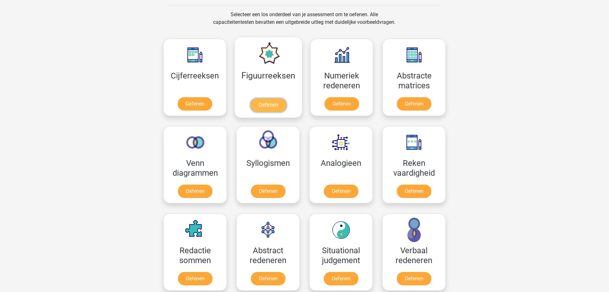
click at [268, 106] on link "Oefenen" at bounding box center [268, 105] width 36 height 14
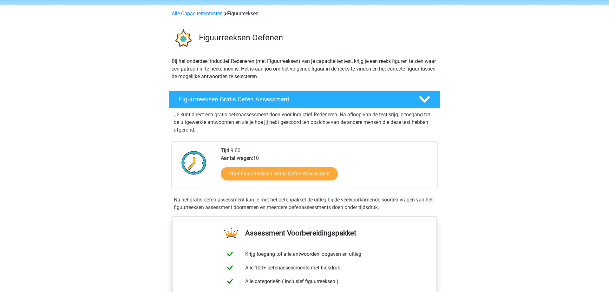
scroll to position [65, 0]
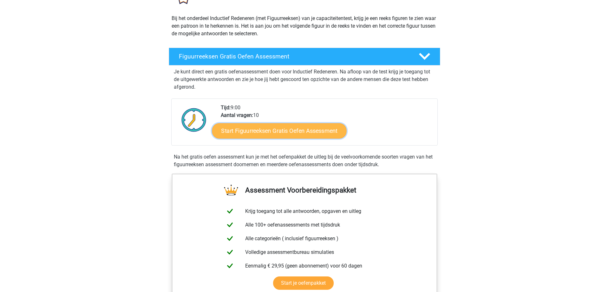
click at [266, 127] on link "Start Figuurreeksen Gratis Oefen Assessment" at bounding box center [279, 130] width 135 height 15
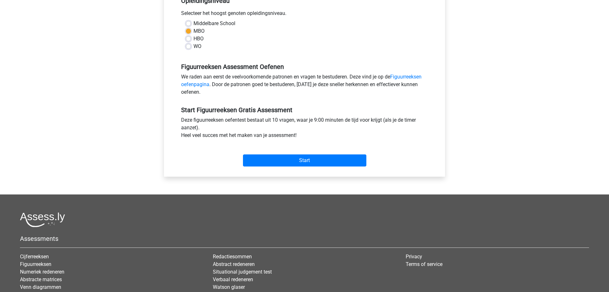
scroll to position [162, 0]
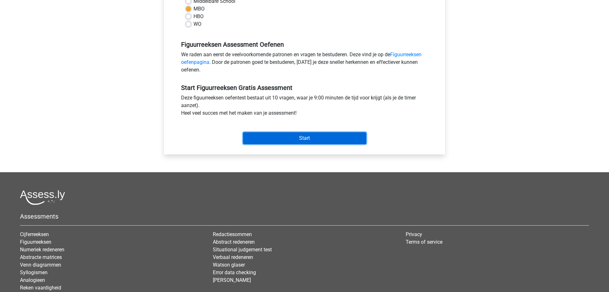
click at [288, 143] on input "Start" at bounding box center [304, 138] width 123 height 12
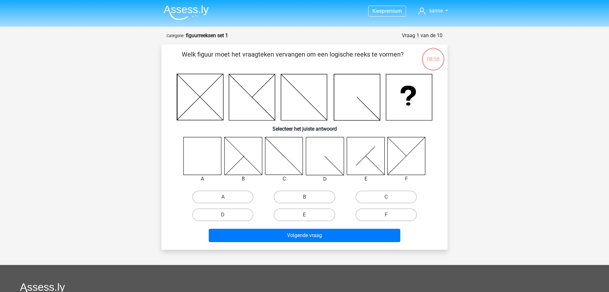
click at [206, 156] on icon at bounding box center [203, 156] width 38 height 38
click at [224, 191] on label "A" at bounding box center [222, 196] width 61 height 13
click at [224, 197] on input "A" at bounding box center [225, 199] width 4 height 4
radio input "true"
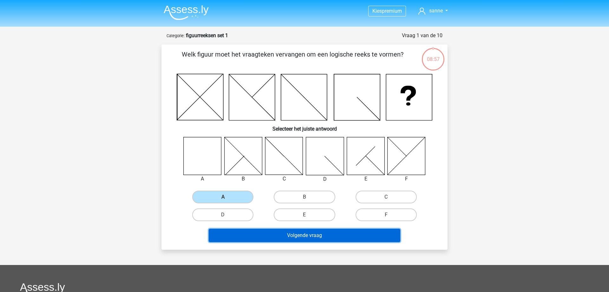
click at [274, 232] on button "Volgende vraag" at bounding box center [305, 235] width 192 height 13
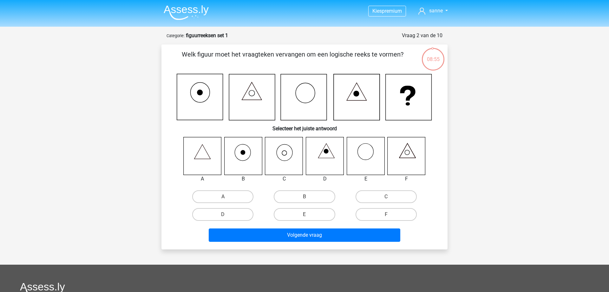
click at [177, 14] on img at bounding box center [186, 12] width 45 height 15
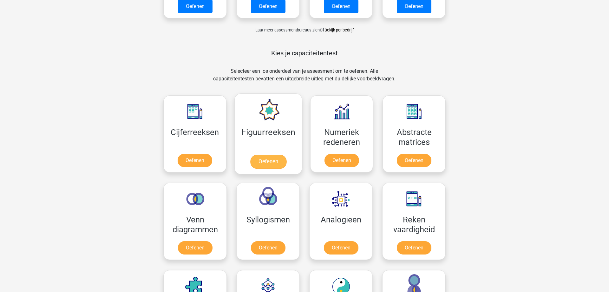
scroll to position [194, 0]
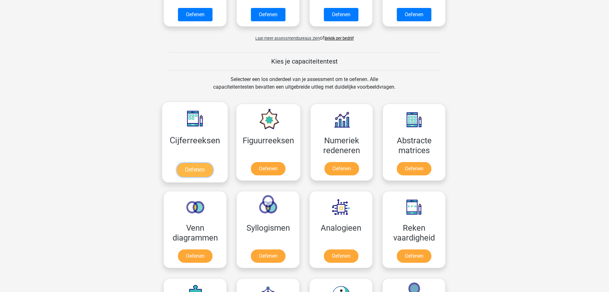
click at [201, 168] on link "Oefenen" at bounding box center [195, 170] width 36 height 14
click at [338, 163] on link "Oefenen" at bounding box center [342, 170] width 36 height 14
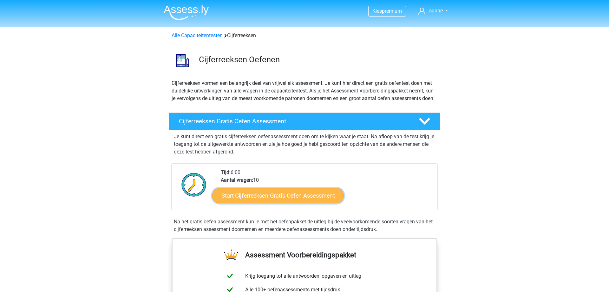
click at [255, 202] on link "Start Cijferreeksen Gratis Oefen Assessment" at bounding box center [278, 195] width 132 height 15
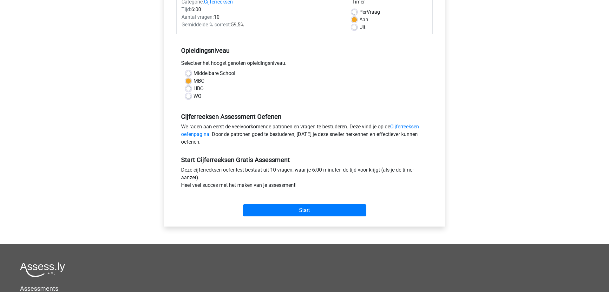
scroll to position [129, 0]
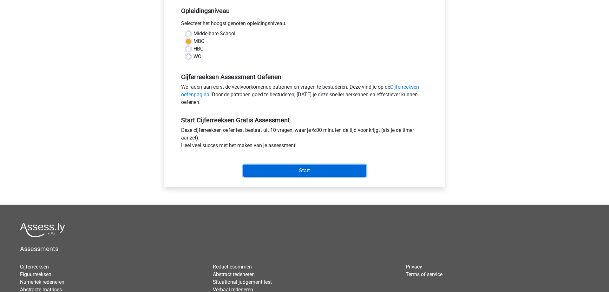
click at [273, 168] on input "Start" at bounding box center [304, 170] width 123 height 12
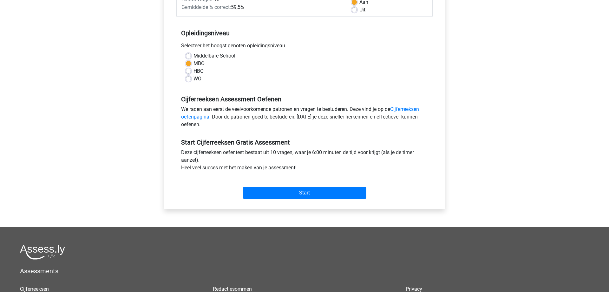
scroll to position [97, 0]
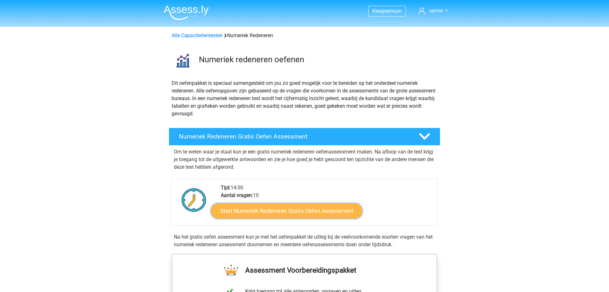
click at [306, 211] on link "Start Numeriek Redeneren Gratis Oefen Assessment" at bounding box center [286, 210] width 151 height 15
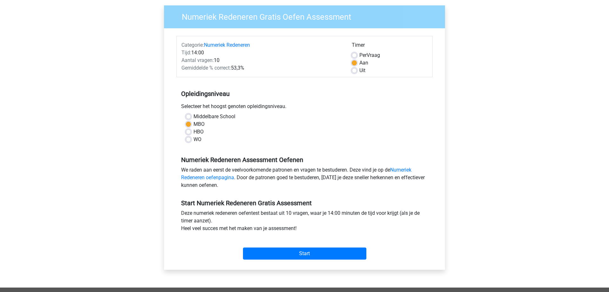
scroll to position [97, 0]
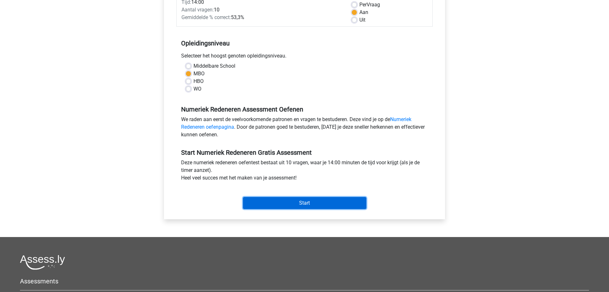
click at [300, 200] on input "Start" at bounding box center [304, 203] width 123 height 12
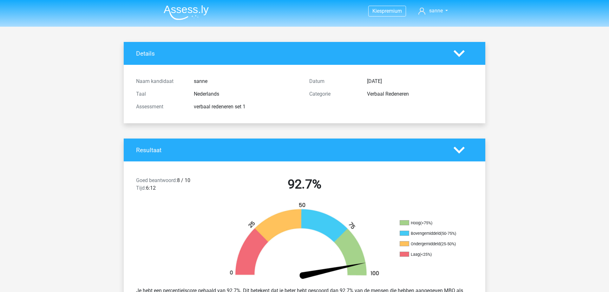
click at [184, 7] on img at bounding box center [186, 12] width 45 height 15
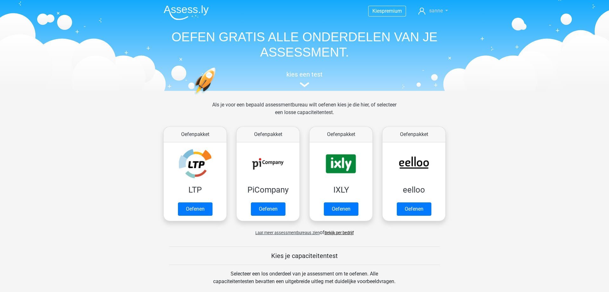
click at [441, 14] on span "sanne" at bounding box center [436, 11] width 14 height 6
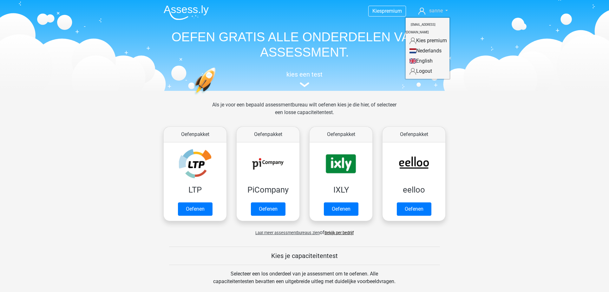
click at [441, 14] on span "sanne" at bounding box center [436, 11] width 14 height 6
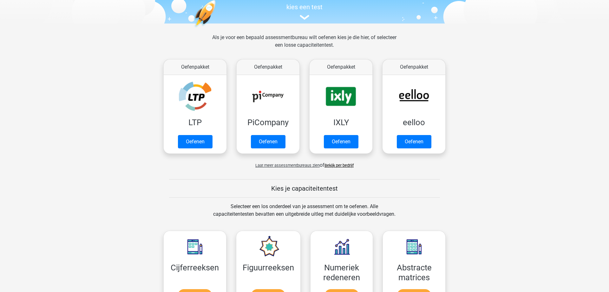
scroll to position [65, 0]
